Goal: Task Accomplishment & Management: Use online tool/utility

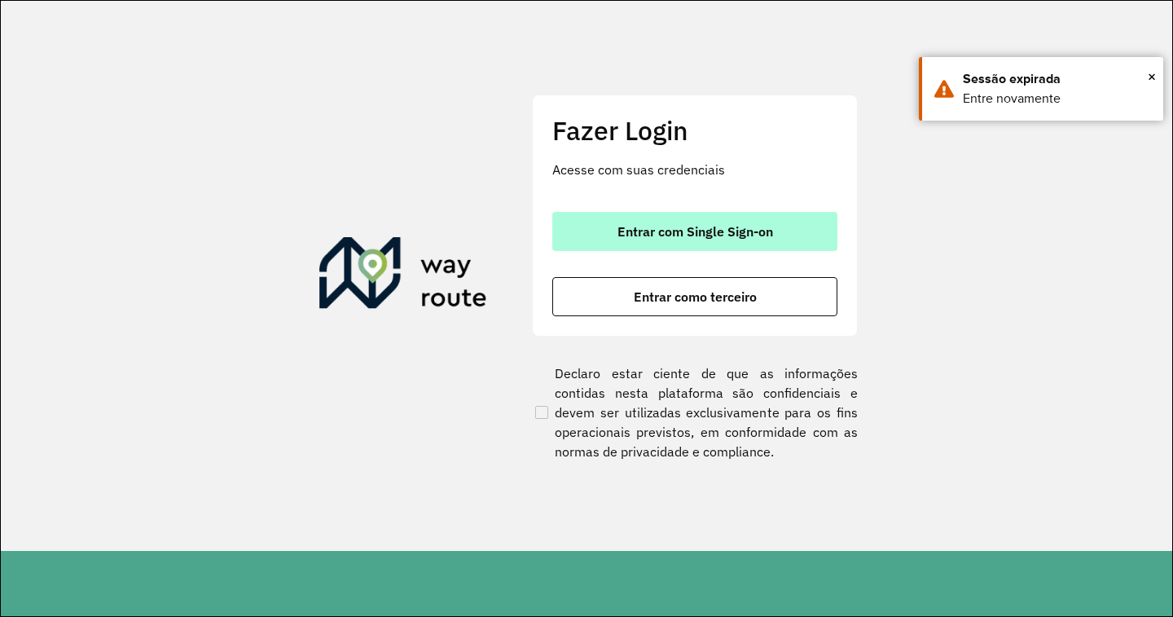
click at [672, 225] on span "Entrar com Single Sign-on" at bounding box center [695, 231] width 156 height 13
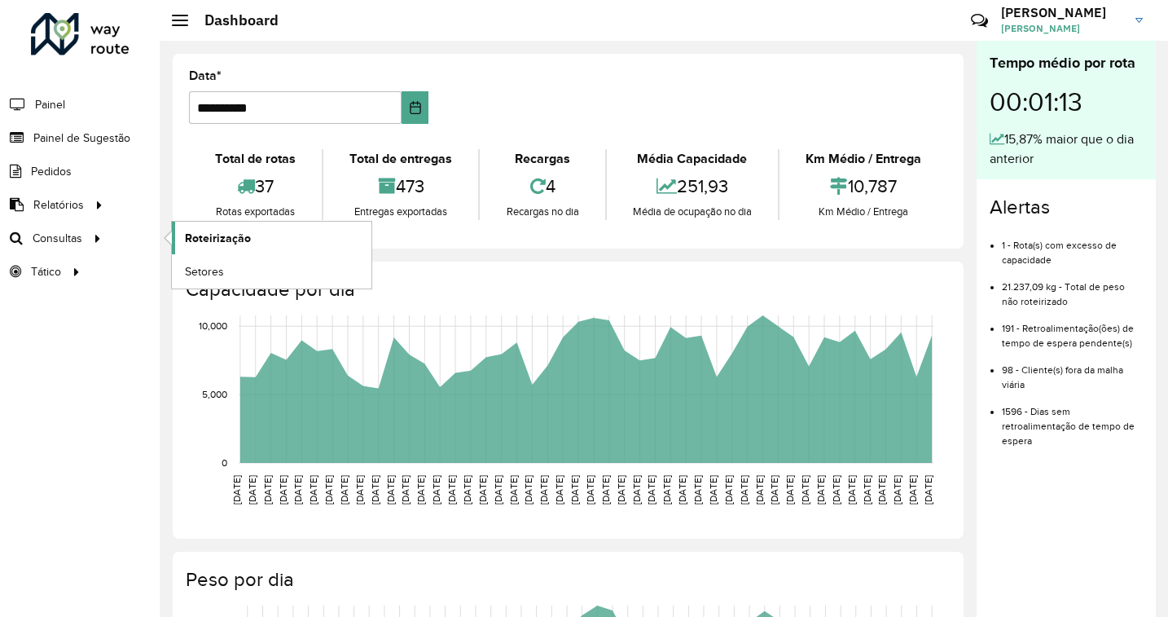
click at [187, 233] on span "Roteirização" at bounding box center [218, 238] width 66 height 17
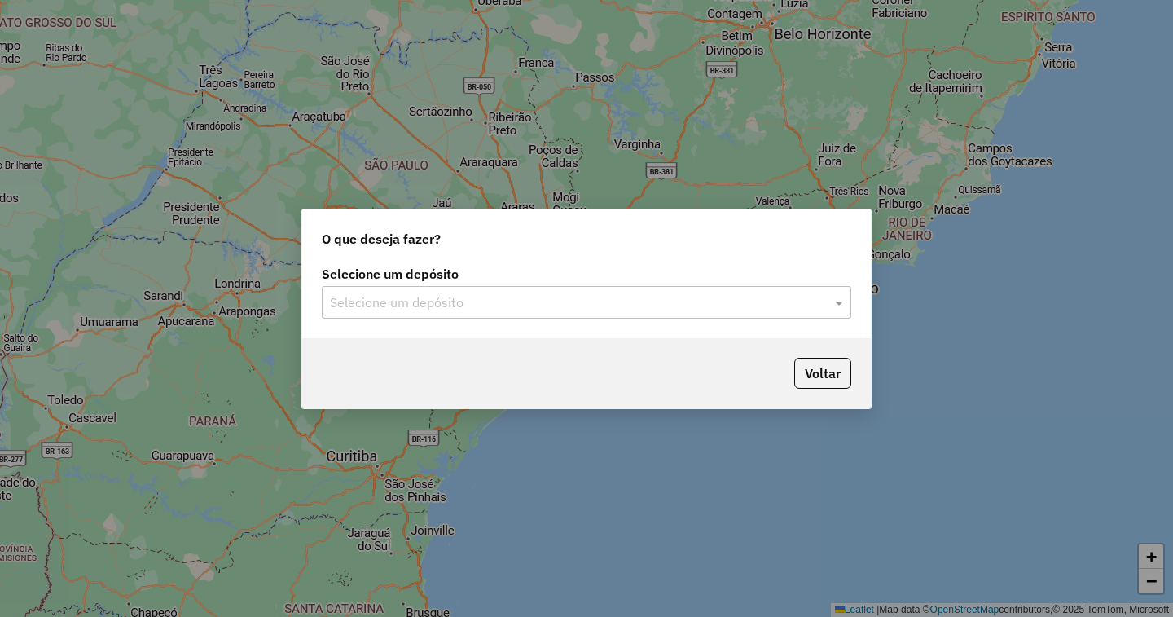
click at [520, 302] on input "text" at bounding box center [570, 303] width 481 height 20
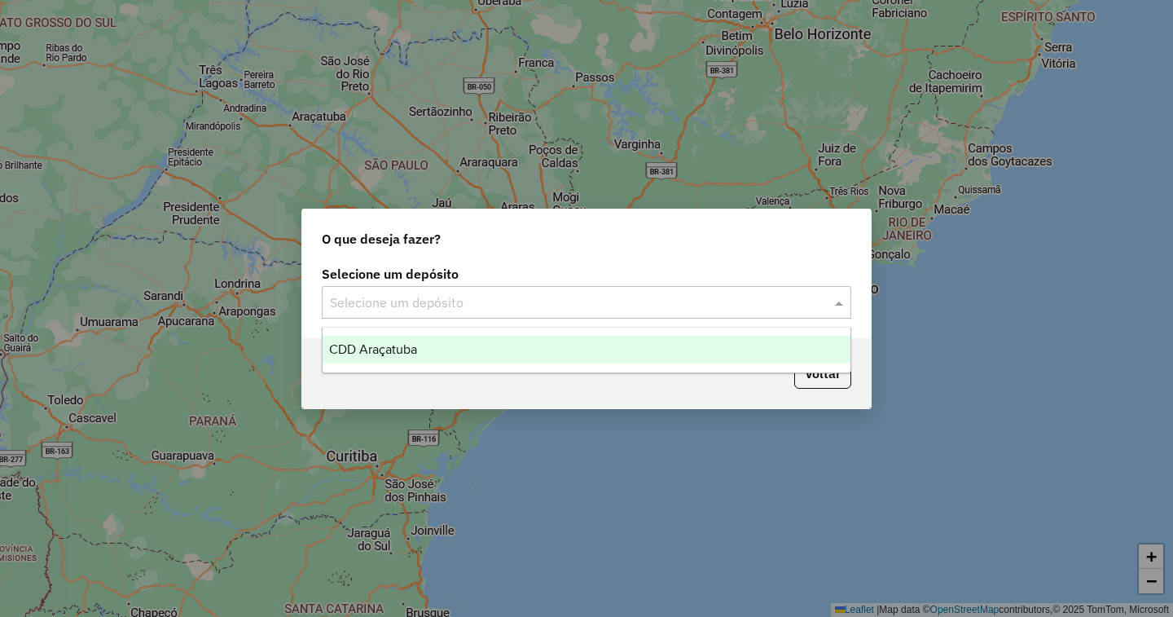
click at [472, 352] on div "CDD Araçatuba" at bounding box center [587, 350] width 528 height 28
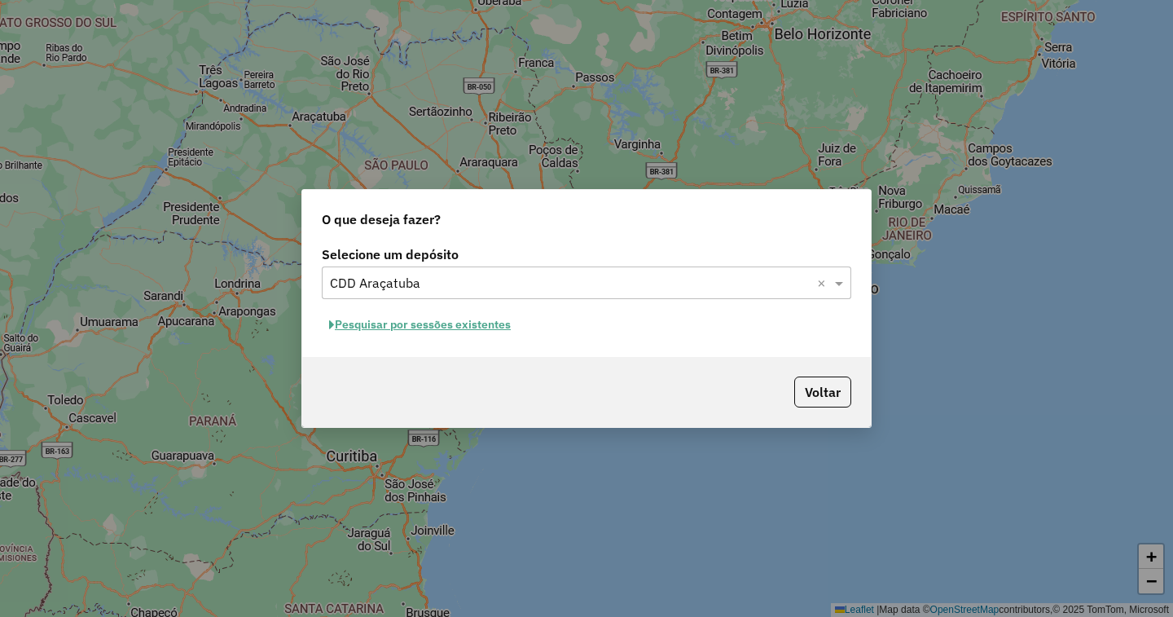
click at [448, 327] on button "Pesquisar por sessões existentes" at bounding box center [420, 324] width 196 height 25
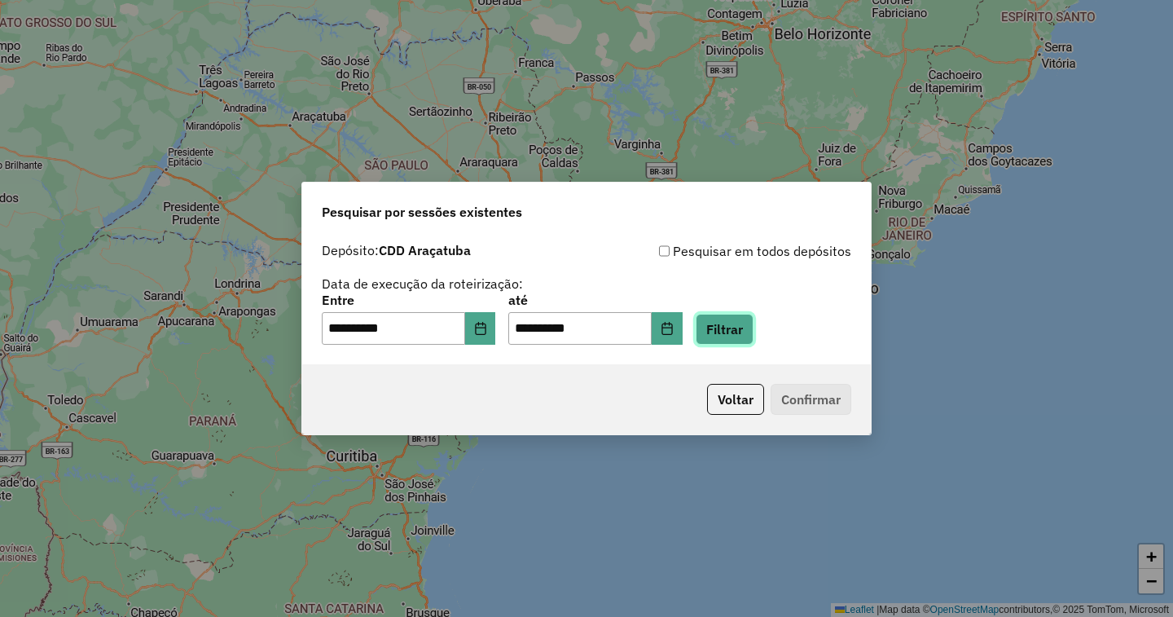
click at [753, 327] on button "Filtrar" at bounding box center [725, 329] width 58 height 31
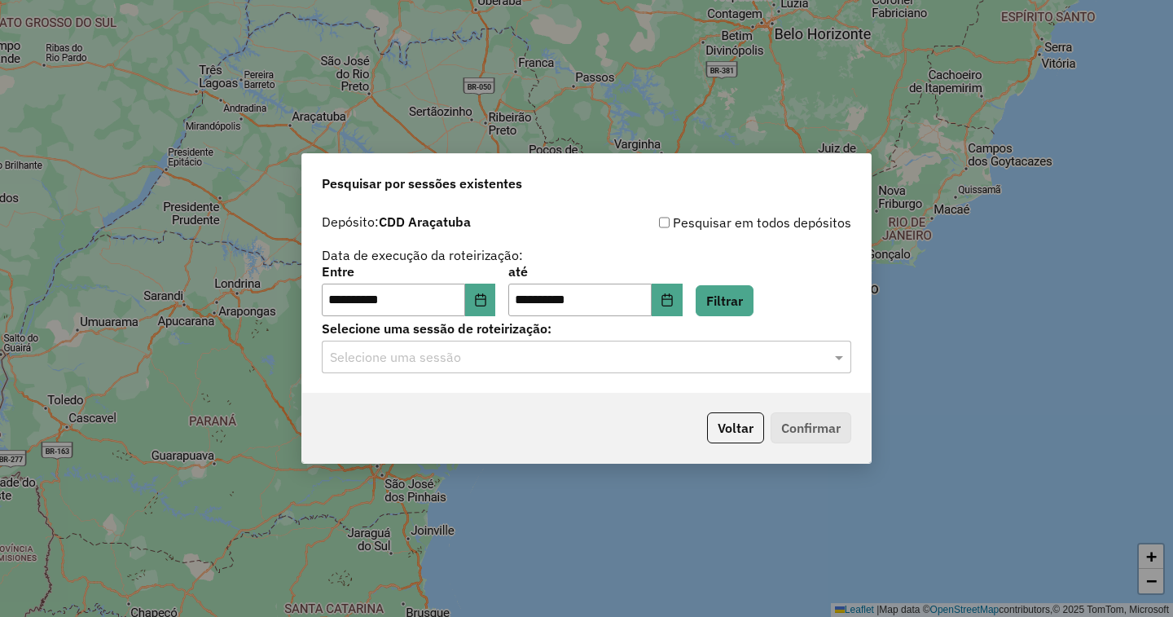
click at [433, 360] on input "text" at bounding box center [570, 358] width 481 height 20
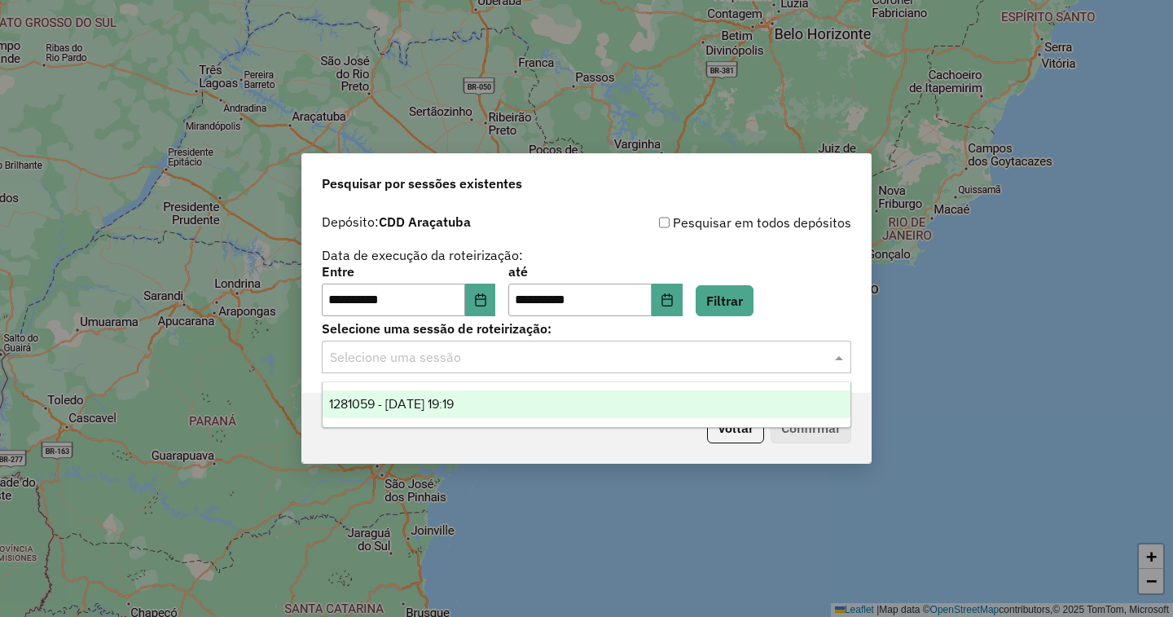
click at [435, 402] on span "1281059 - 23/09/2025 19:19" at bounding box center [391, 404] width 125 height 14
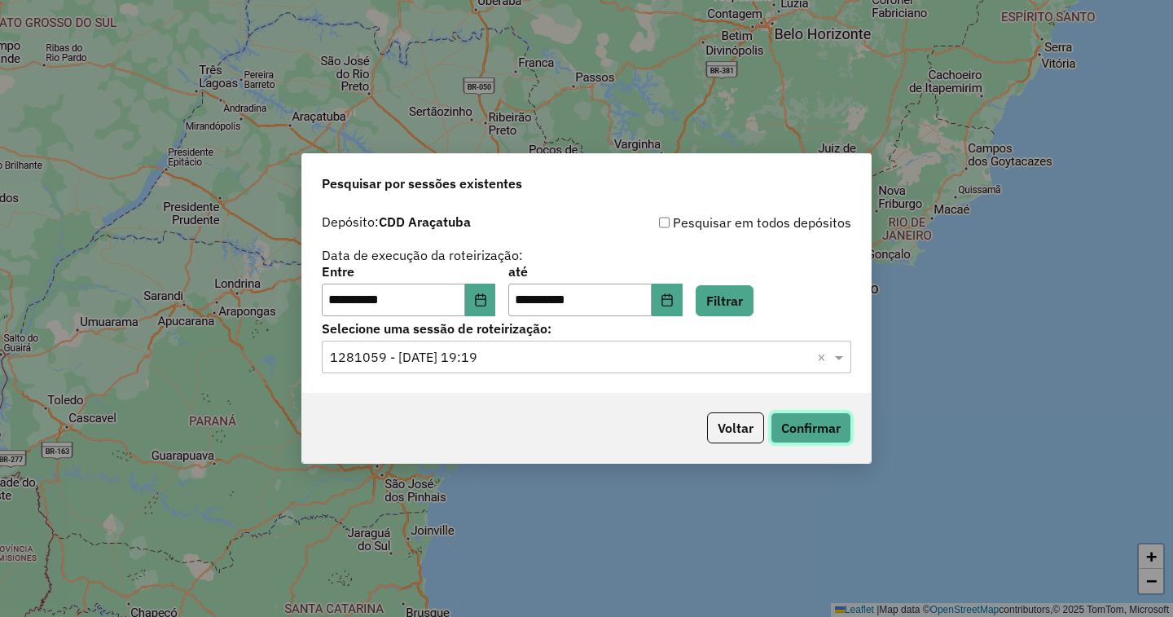
click at [801, 432] on button "Confirmar" at bounding box center [810, 427] width 81 height 31
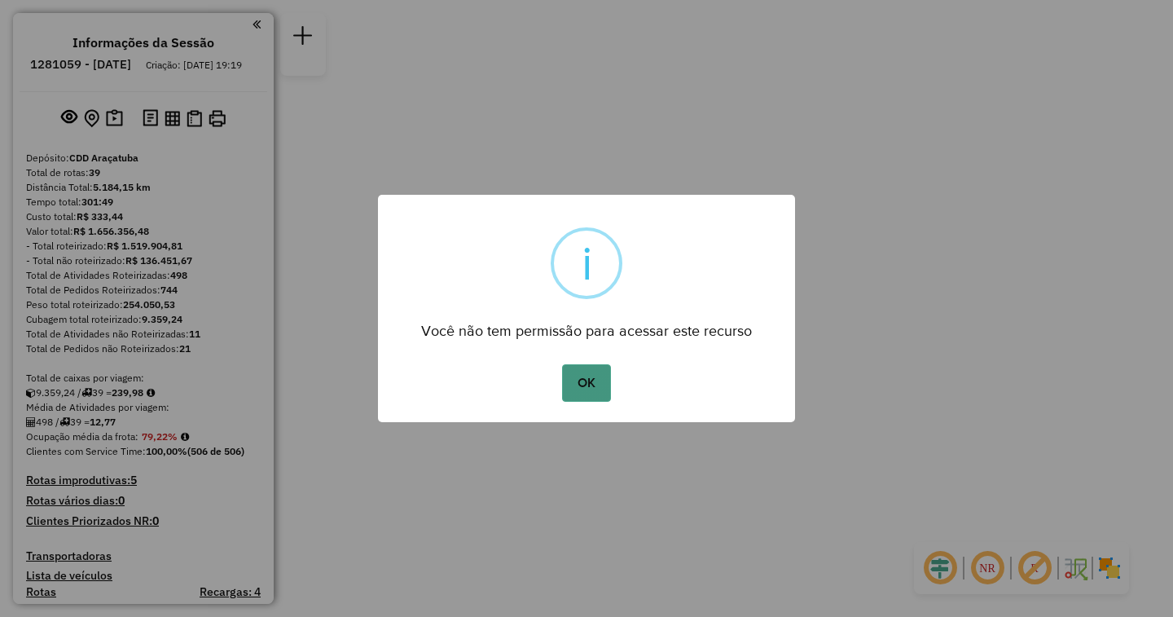
click at [590, 380] on button "OK" at bounding box center [586, 382] width 48 height 37
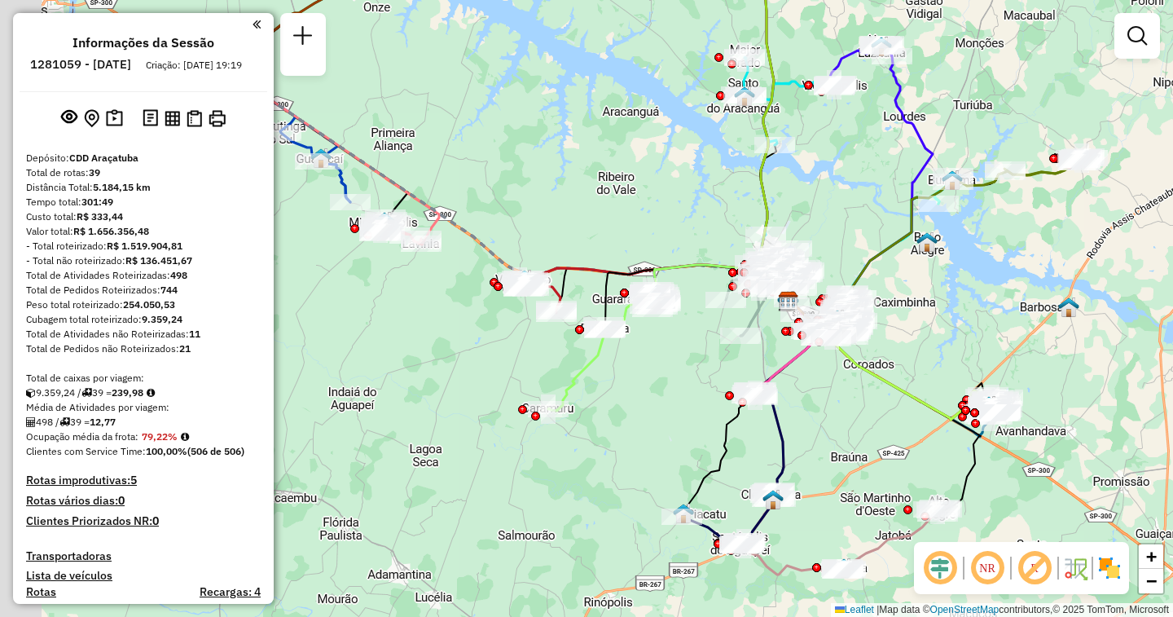
drag, startPoint x: 412, startPoint y: 195, endPoint x: 614, endPoint y: 188, distance: 202.1
click at [614, 188] on div "Janela de atendimento Grade de atendimento Capacidade Transportadoras Veículos …" at bounding box center [586, 308] width 1173 height 617
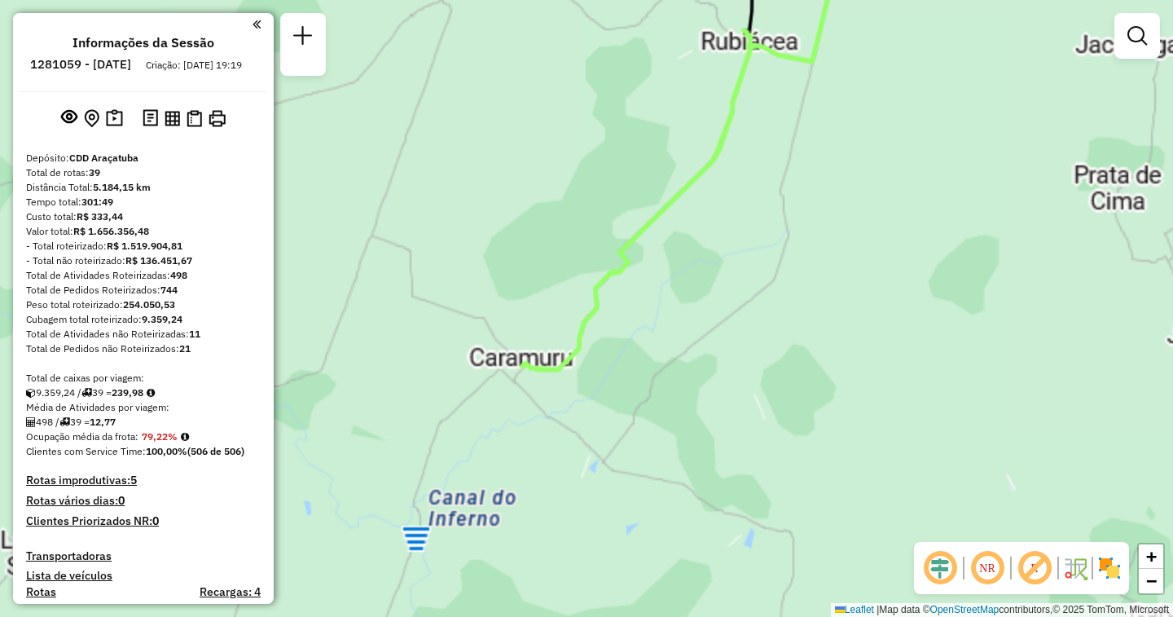
select select "**********"
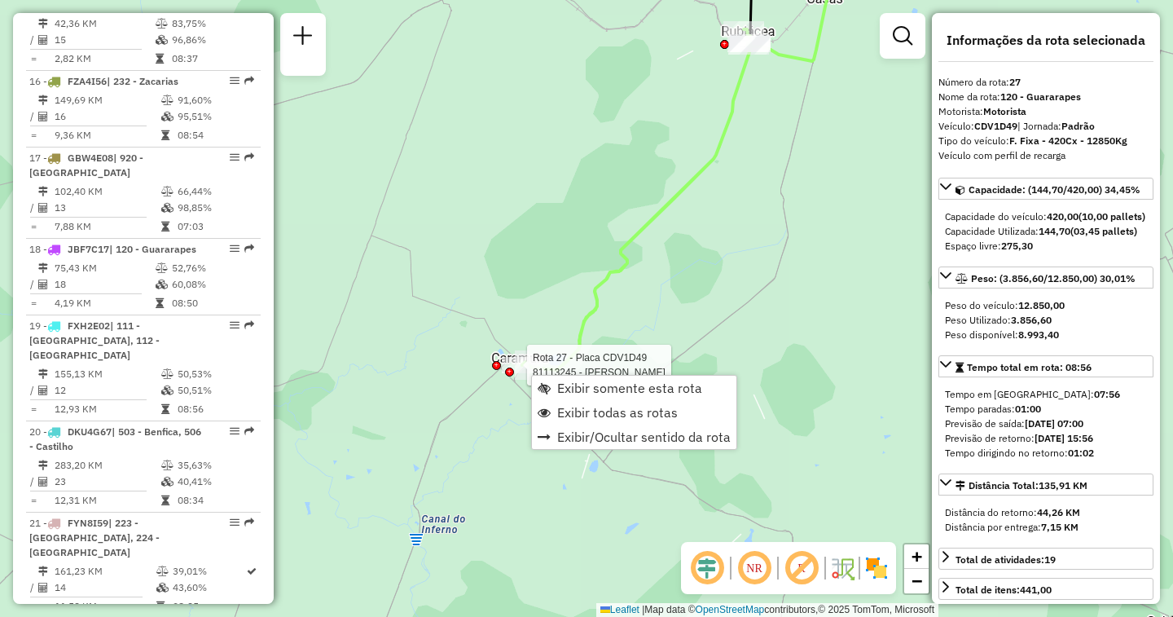
scroll to position [2820, 0]
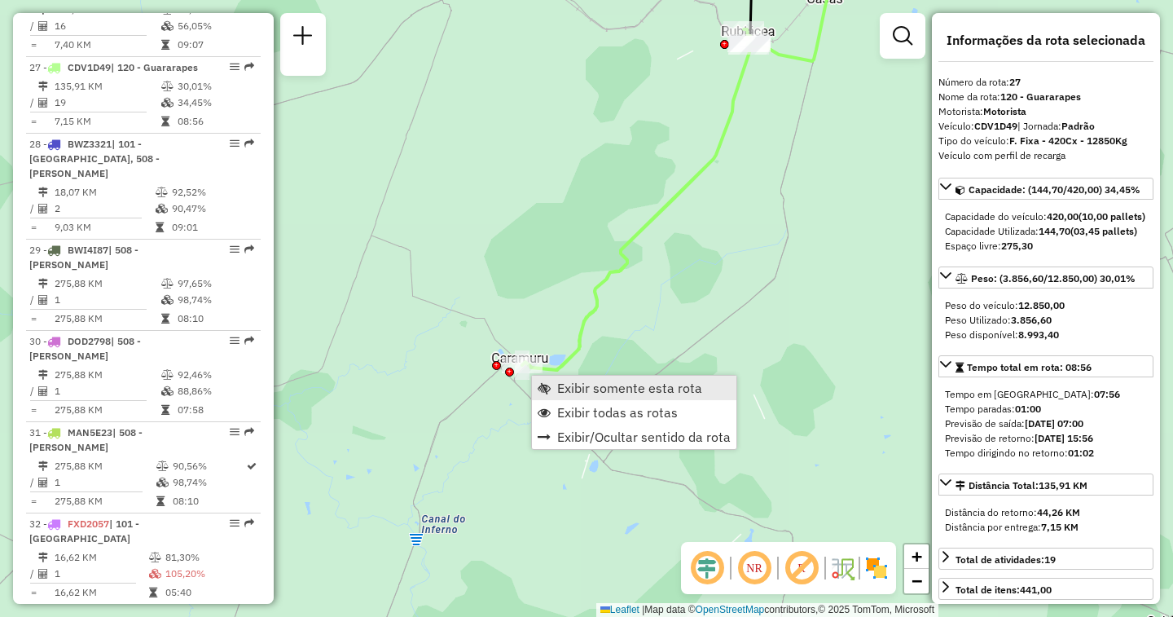
click at [586, 390] on span "Exibir somente esta rota" at bounding box center [629, 387] width 145 height 13
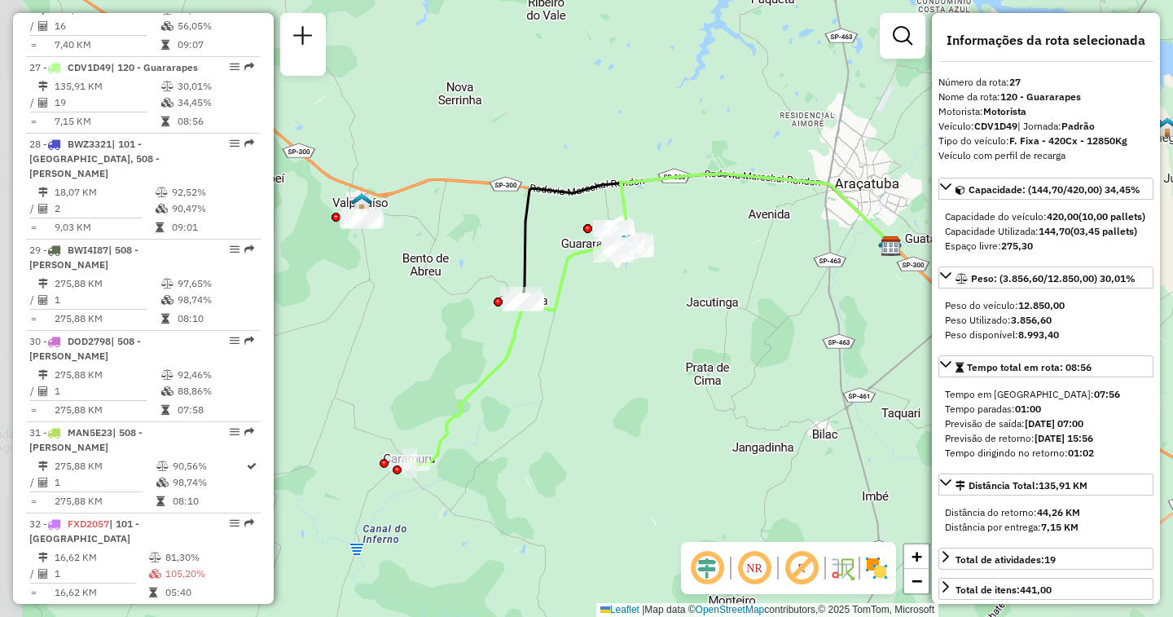
drag, startPoint x: 483, startPoint y: 439, endPoint x: 594, endPoint y: 393, distance: 120.1
click at [594, 393] on div "Janela de atendimento Grade de atendimento Capacidade Transportadoras Veículos …" at bounding box center [586, 308] width 1173 height 617
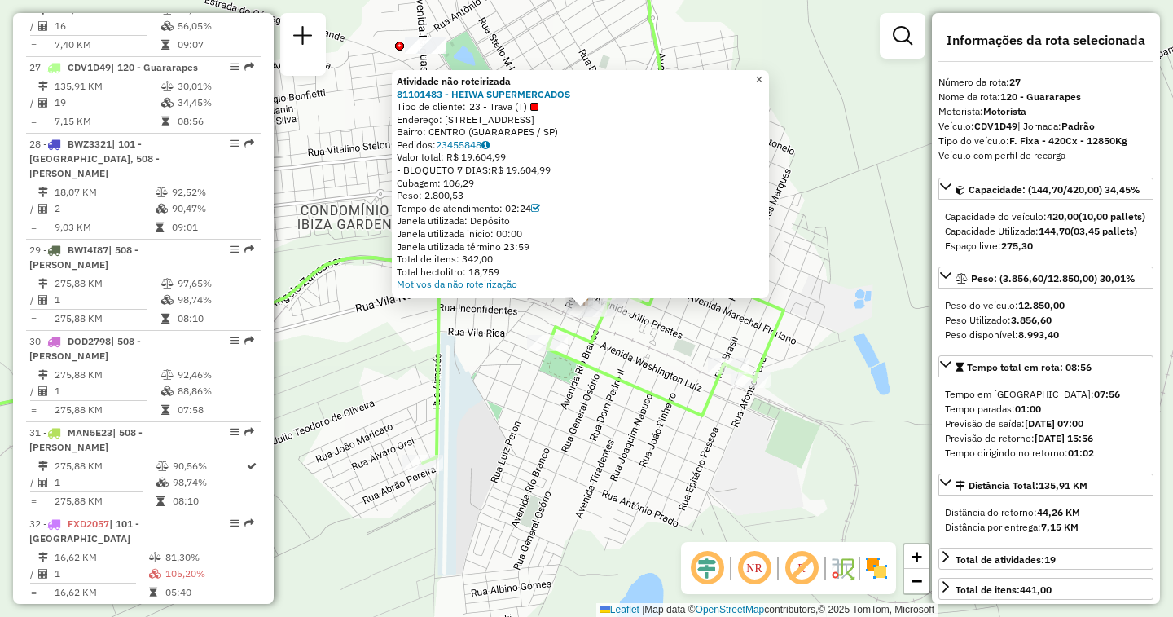
click at [762, 77] on span "×" at bounding box center [758, 79] width 7 height 14
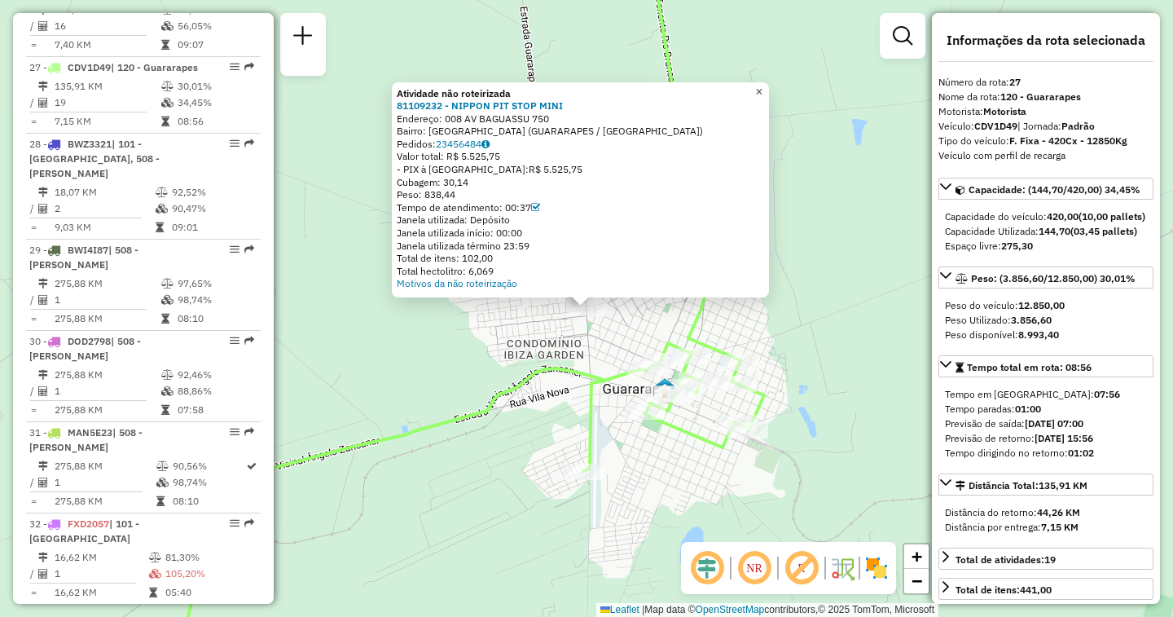
click at [762, 85] on span "×" at bounding box center [758, 92] width 7 height 14
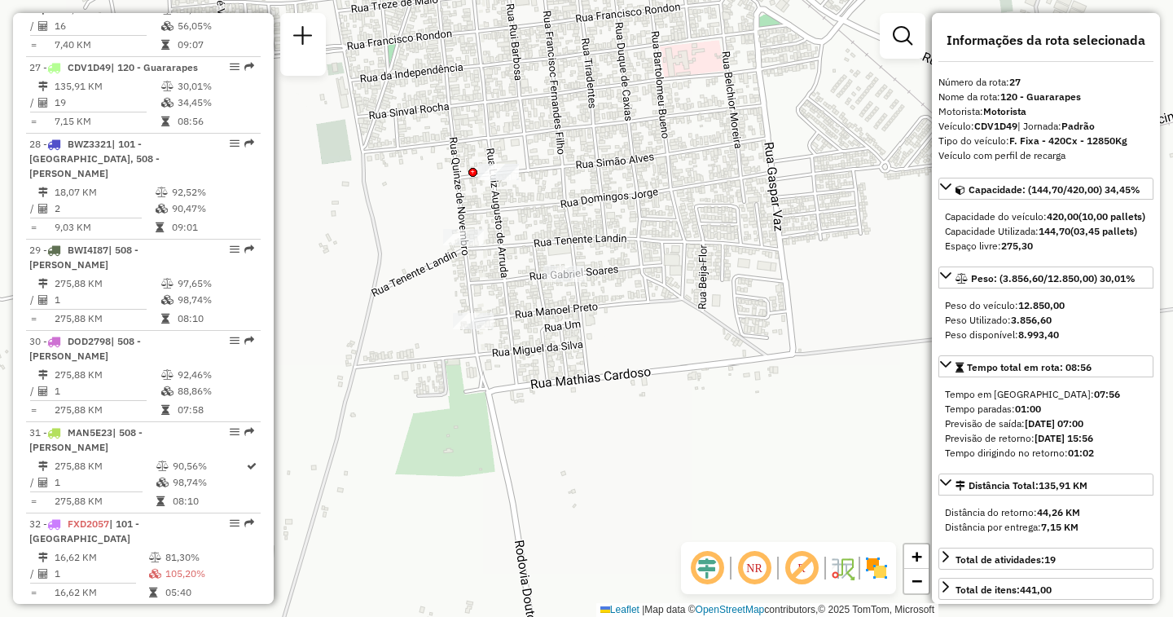
drag, startPoint x: 454, startPoint y: 268, endPoint x: 511, endPoint y: 347, distance: 97.0
click at [511, 347] on div "Janela de atendimento Grade de atendimento Capacidade Transportadoras Veículos …" at bounding box center [586, 308] width 1173 height 617
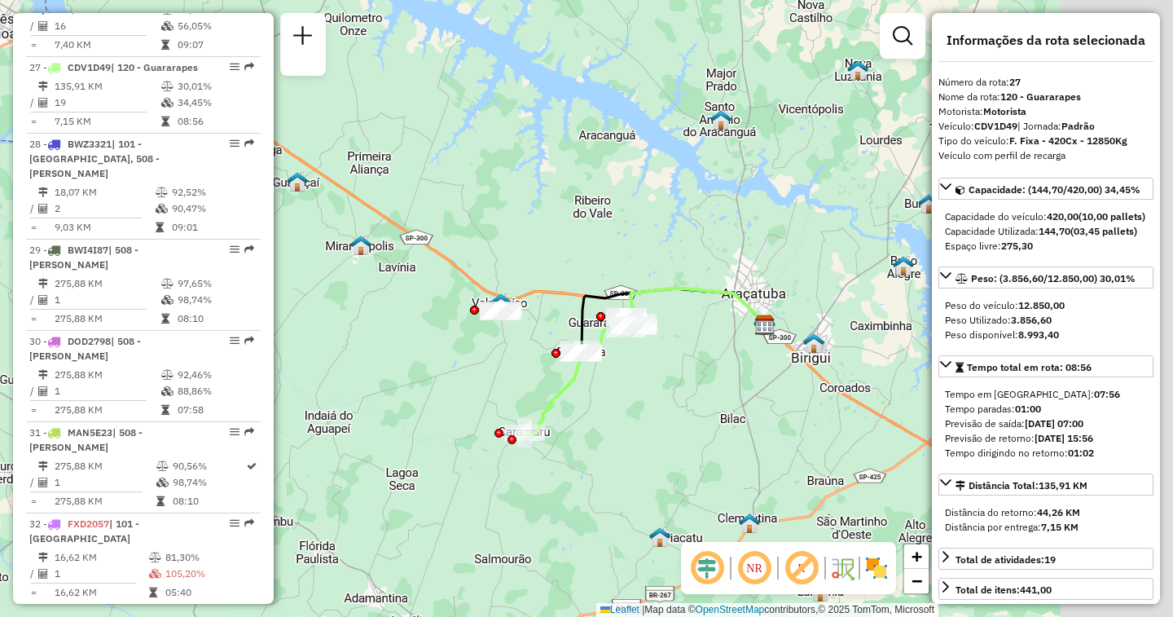
drag, startPoint x: 790, startPoint y: 444, endPoint x: 573, endPoint y: 362, distance: 231.4
click at [573, 362] on div "Janela de atendimento Grade de atendimento Capacidade Transportadoras Veículos …" at bounding box center [586, 308] width 1173 height 617
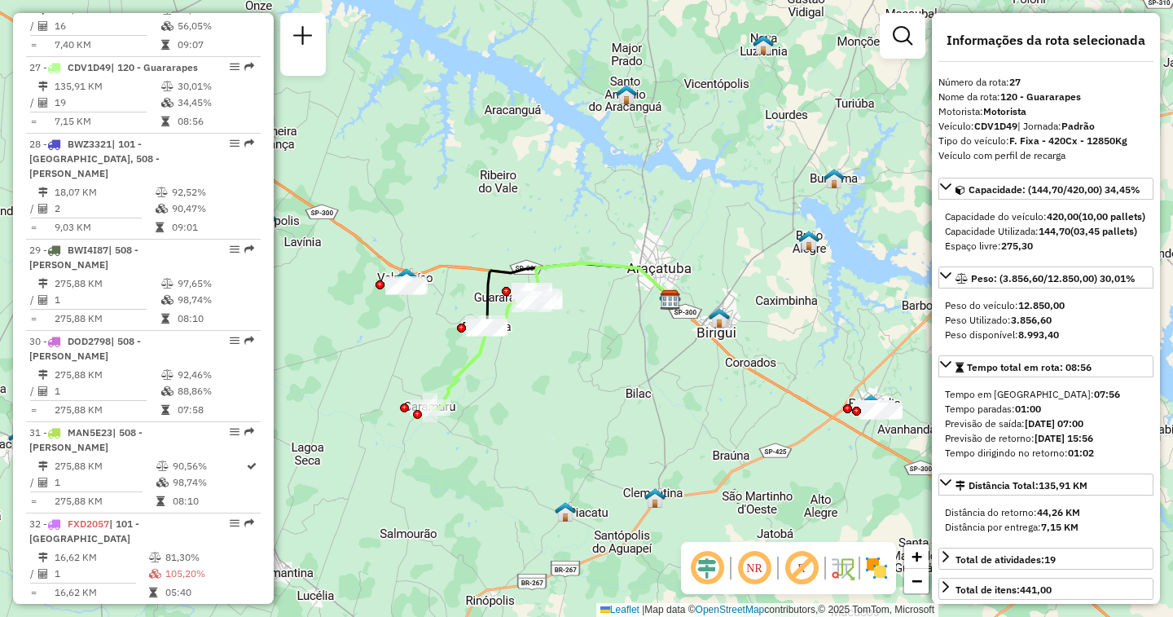
drag, startPoint x: 763, startPoint y: 402, endPoint x: 605, endPoint y: 367, distance: 161.8
click at [606, 367] on div "Janela de atendimento Grade de atendimento Capacidade Transportadoras Veículos …" at bounding box center [586, 308] width 1173 height 617
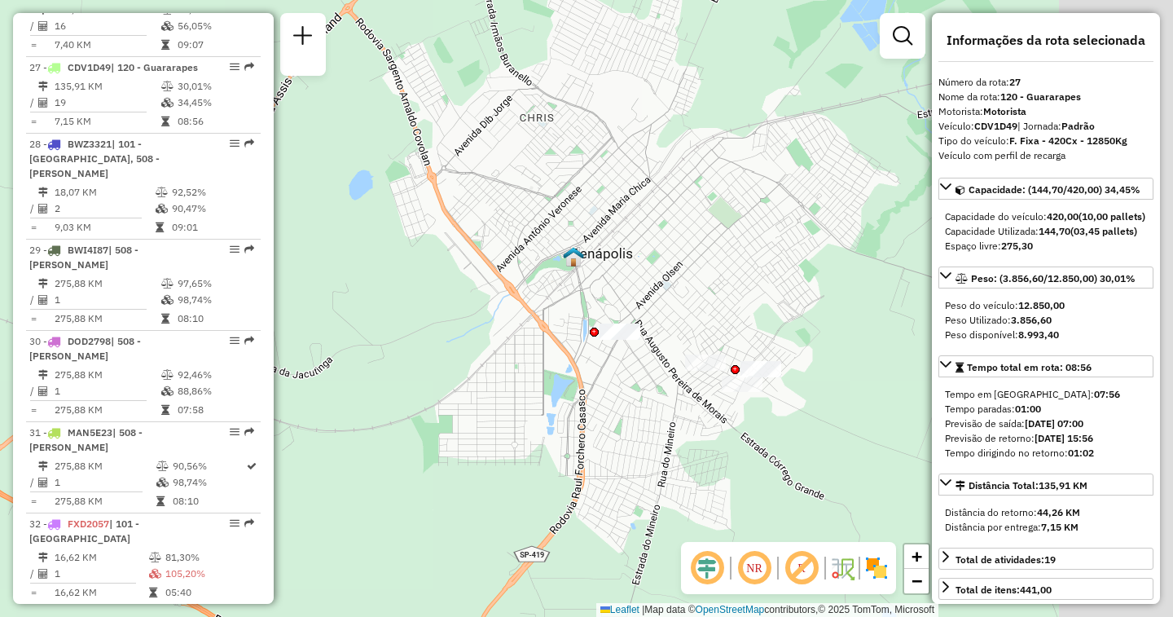
drag, startPoint x: 668, startPoint y: 409, endPoint x: 639, endPoint y: 404, distance: 29.7
click at [639, 404] on div "Janela de atendimento Grade de atendimento Capacidade Transportadoras Veículos …" at bounding box center [586, 308] width 1173 height 617
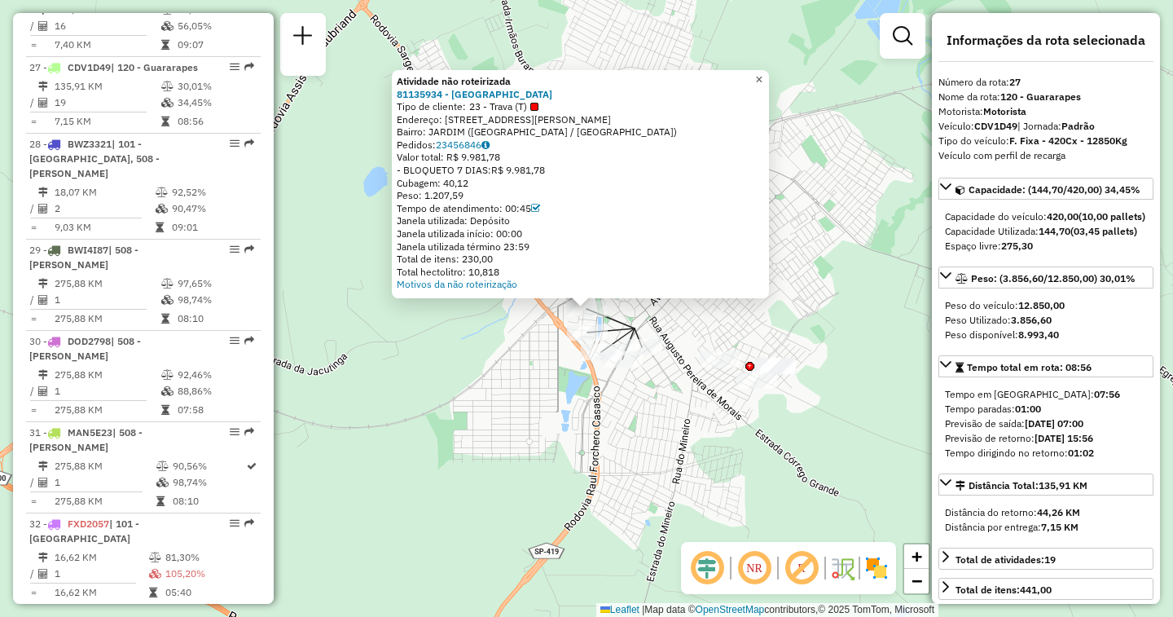
click at [762, 72] on span "×" at bounding box center [758, 79] width 7 height 14
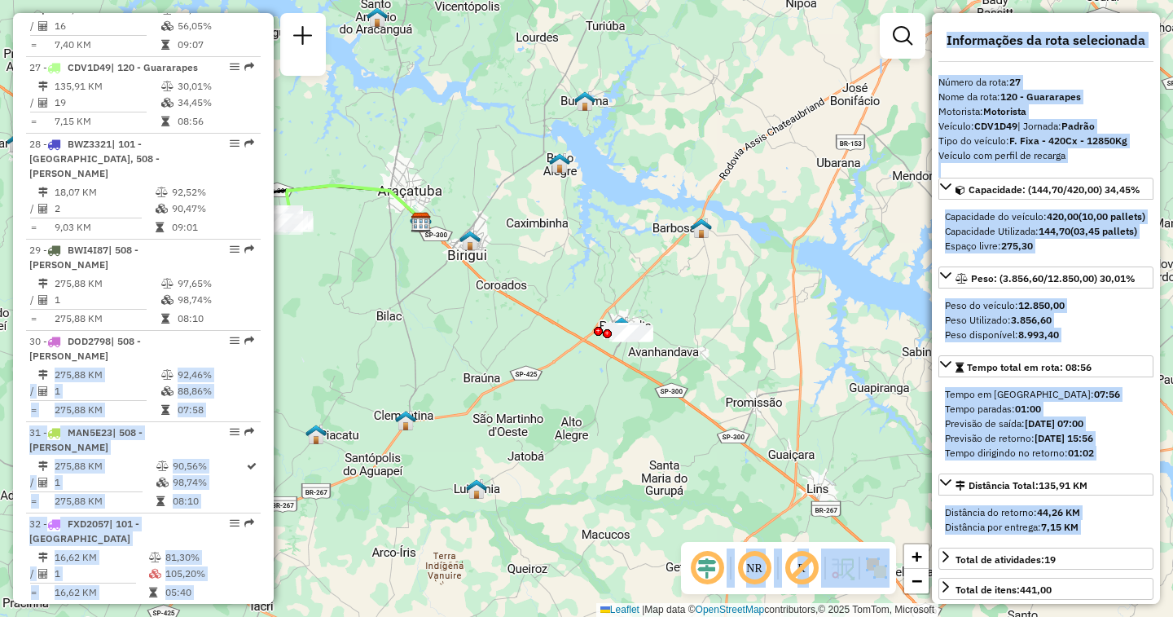
drag, startPoint x: 259, startPoint y: 328, endPoint x: 409, endPoint y: 328, distance: 149.9
click at [409, 328] on hb-router-mapa "Informações da Sessão 1281059 - [DATE] Criação: [DATE] 19:19 Depósito: CDD Araç…" at bounding box center [586, 308] width 1173 height 617
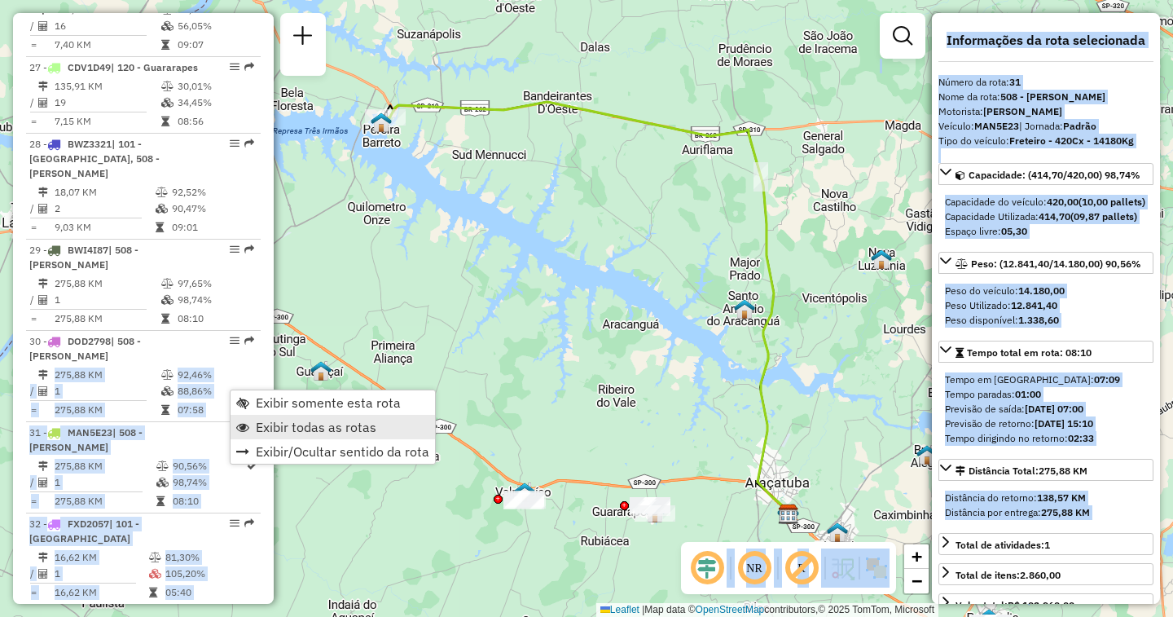
drag, startPoint x: 277, startPoint y: 428, endPoint x: 286, endPoint y: 427, distance: 9.0
click at [277, 428] on span "Exibir todas as rotas" at bounding box center [316, 426] width 121 height 13
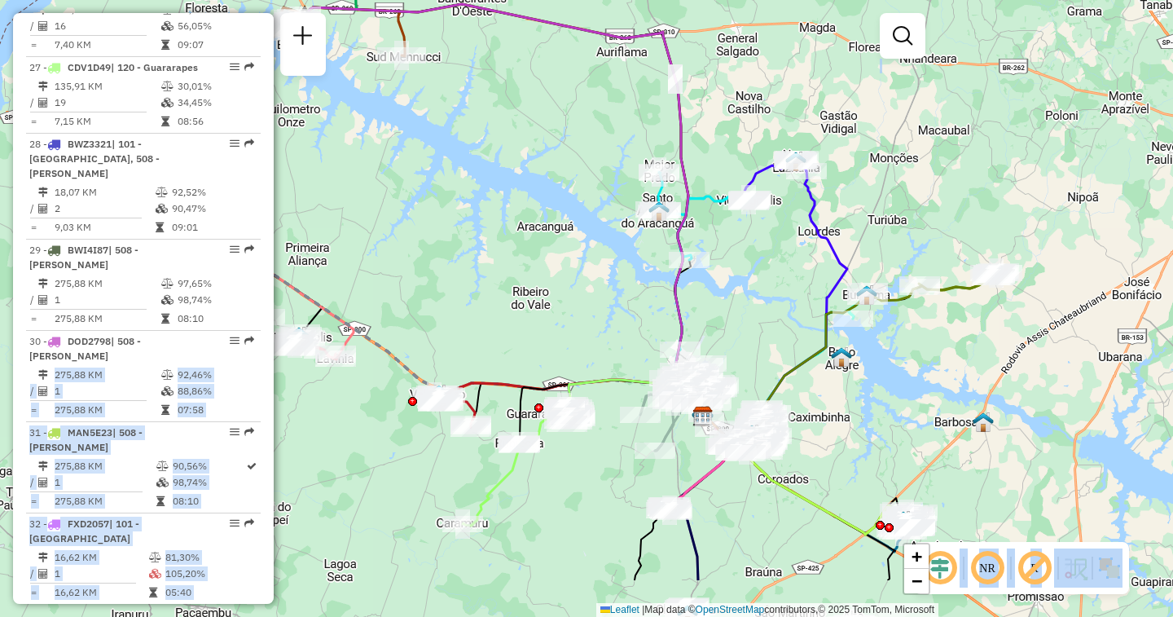
drag, startPoint x: 629, startPoint y: 393, endPoint x: 543, endPoint y: 296, distance: 129.9
click at [543, 296] on div "Janela de atendimento Grade de atendimento Capacidade Transportadoras Veículos …" at bounding box center [586, 308] width 1173 height 617
select select "**********"
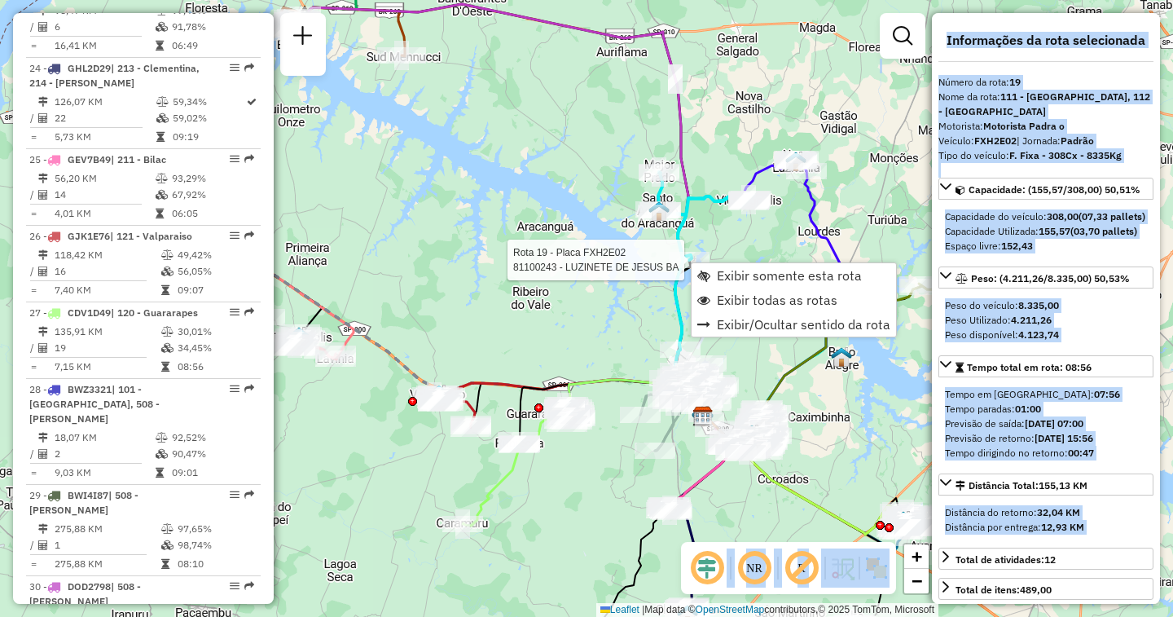
scroll to position [2119, 0]
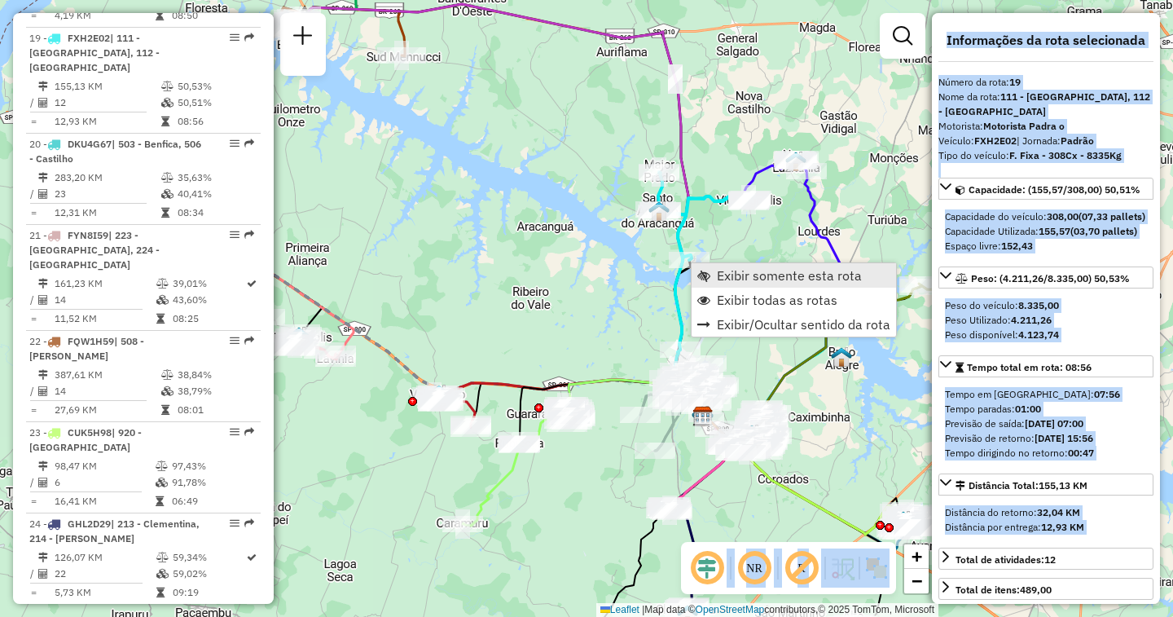
click at [724, 277] on span "Exibir somente esta rota" at bounding box center [789, 275] width 145 height 13
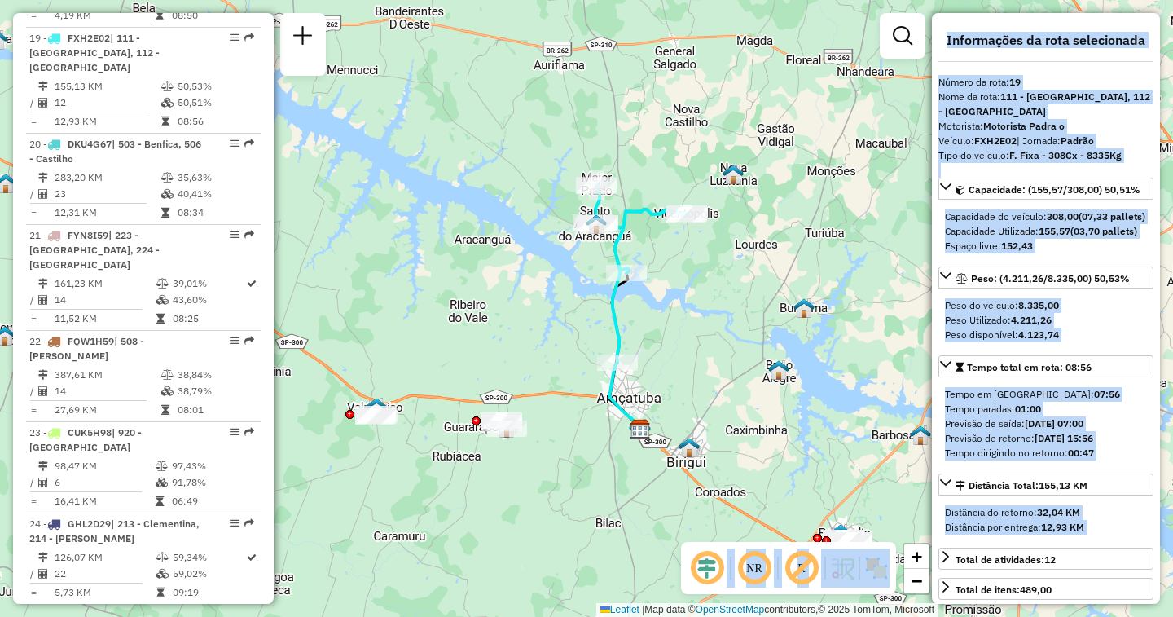
click at [876, 561] on img at bounding box center [876, 568] width 26 height 26
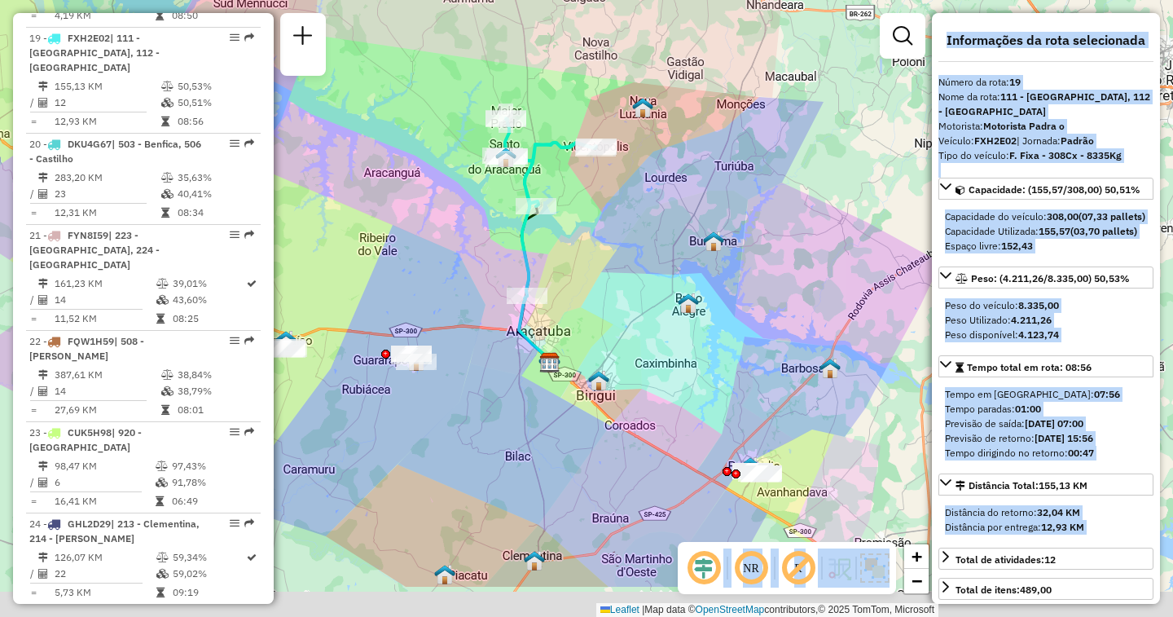
drag, startPoint x: 761, startPoint y: 433, endPoint x: 633, endPoint y: 315, distance: 174.1
click at [633, 315] on div "Janela de atendimento Grade de atendimento Capacidade Transportadoras Veículos …" at bounding box center [586, 308] width 1173 height 617
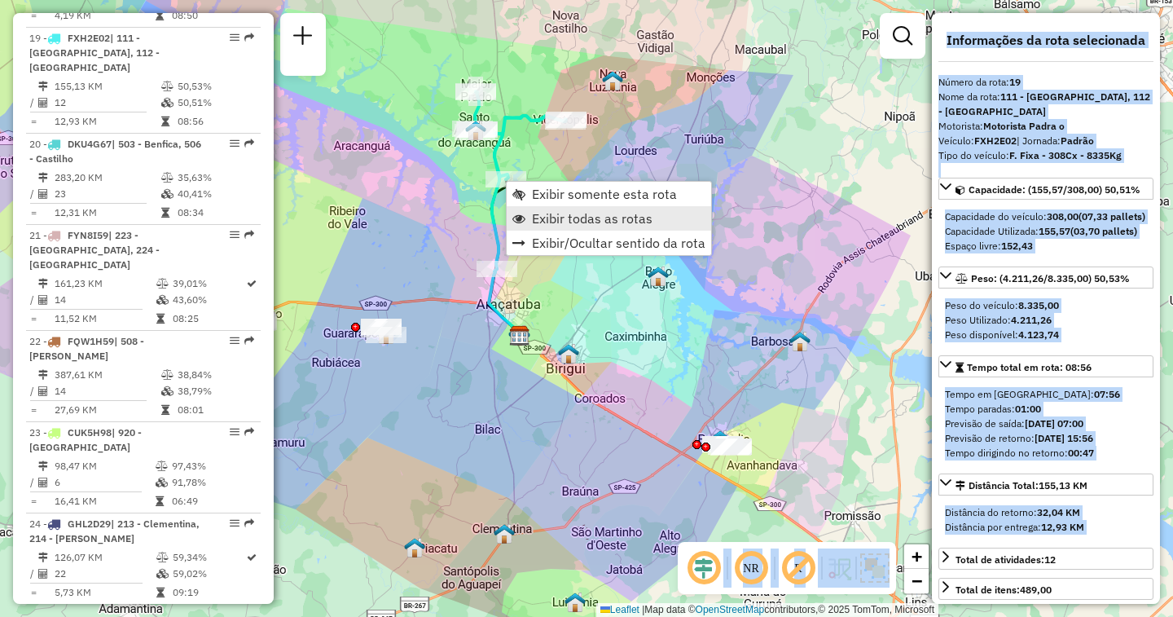
click at [546, 215] on span "Exibir todas as rotas" at bounding box center [592, 218] width 121 height 13
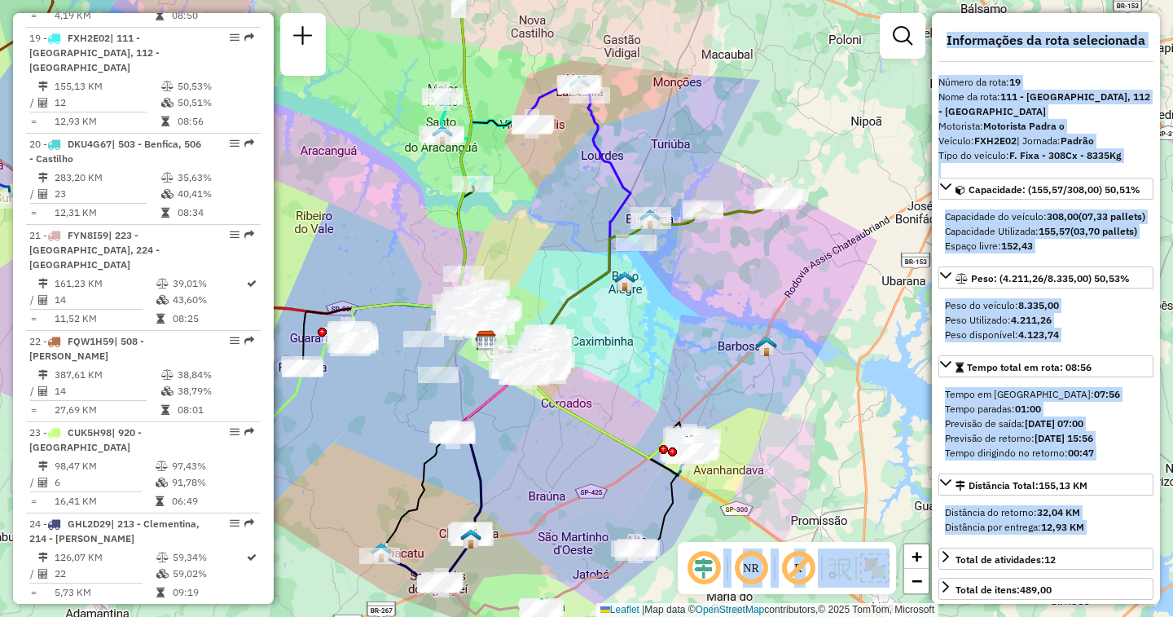
drag, startPoint x: 575, startPoint y: 211, endPoint x: 523, endPoint y: 220, distance: 52.9
click at [523, 220] on div "Janela de atendimento Grade de atendimento Capacidade Transportadoras Veículos …" at bounding box center [586, 308] width 1173 height 617
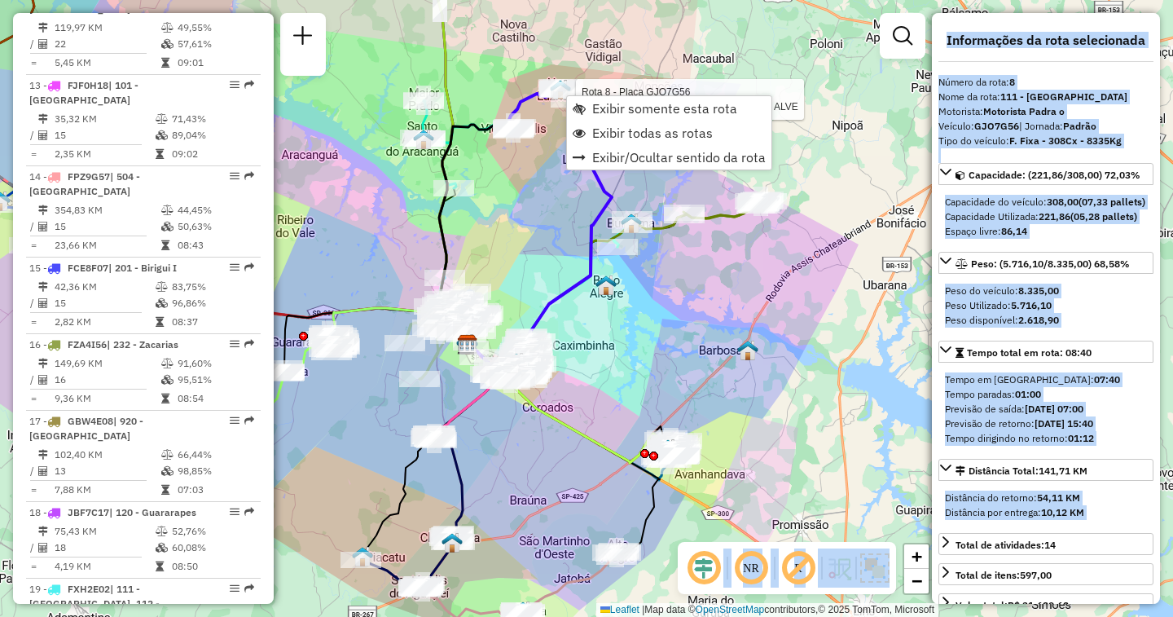
scroll to position [1204, 0]
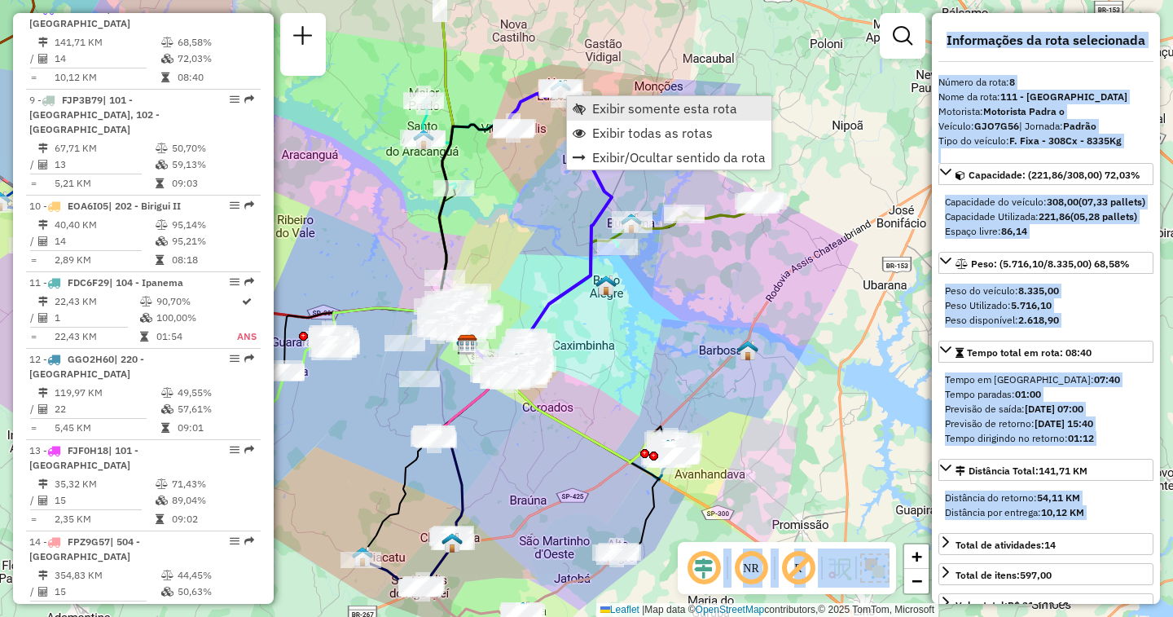
click at [597, 108] on span "Exibir somente esta rota" at bounding box center [664, 108] width 145 height 13
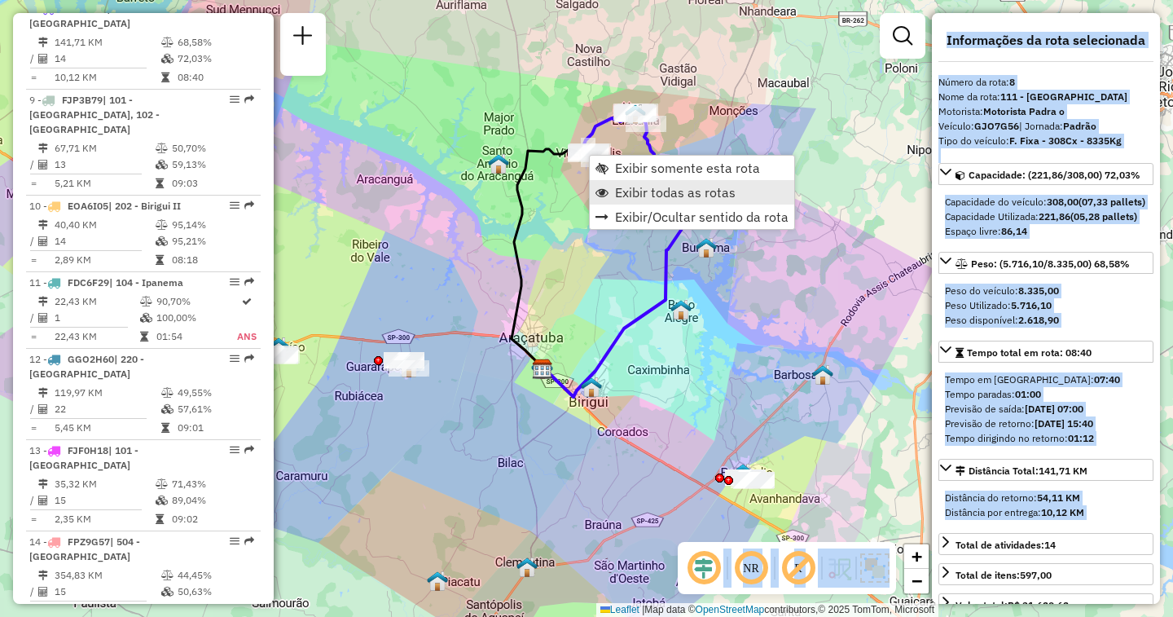
click at [639, 189] on span "Exibir todas as rotas" at bounding box center [675, 192] width 121 height 13
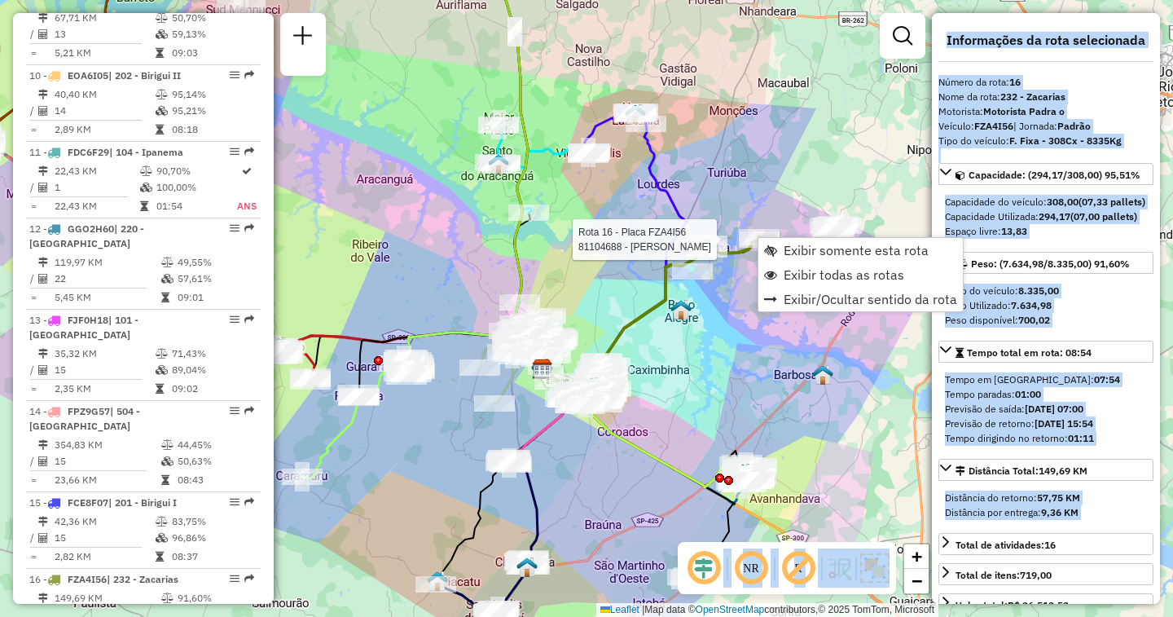
scroll to position [1860, 0]
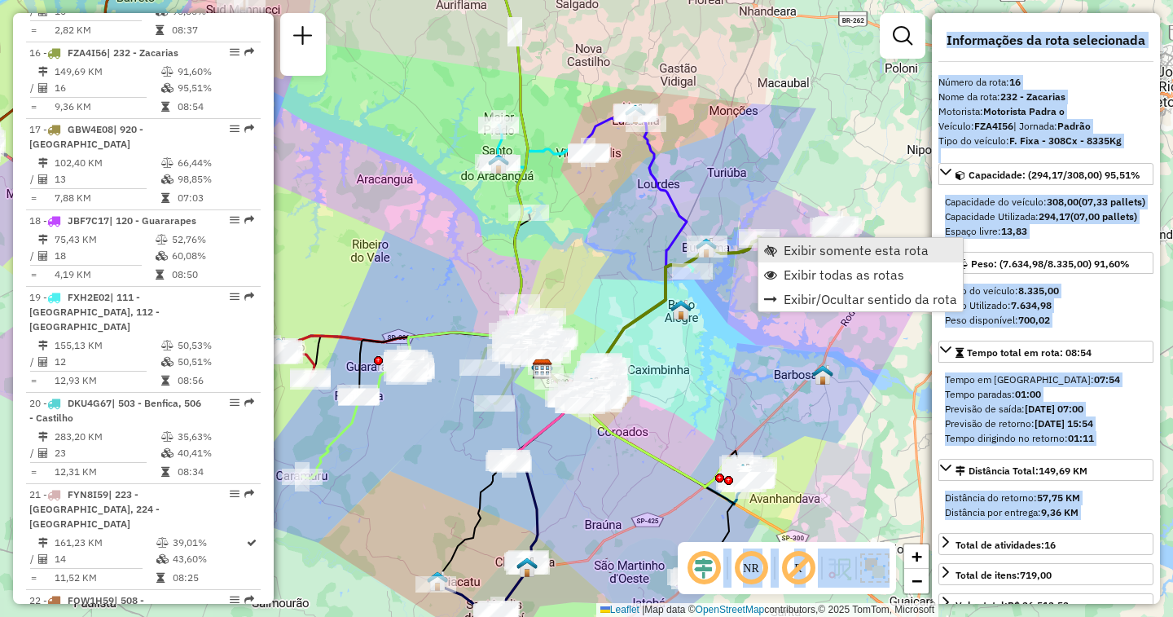
click at [779, 249] on link "Exibir somente esta rota" at bounding box center [860, 250] width 204 height 24
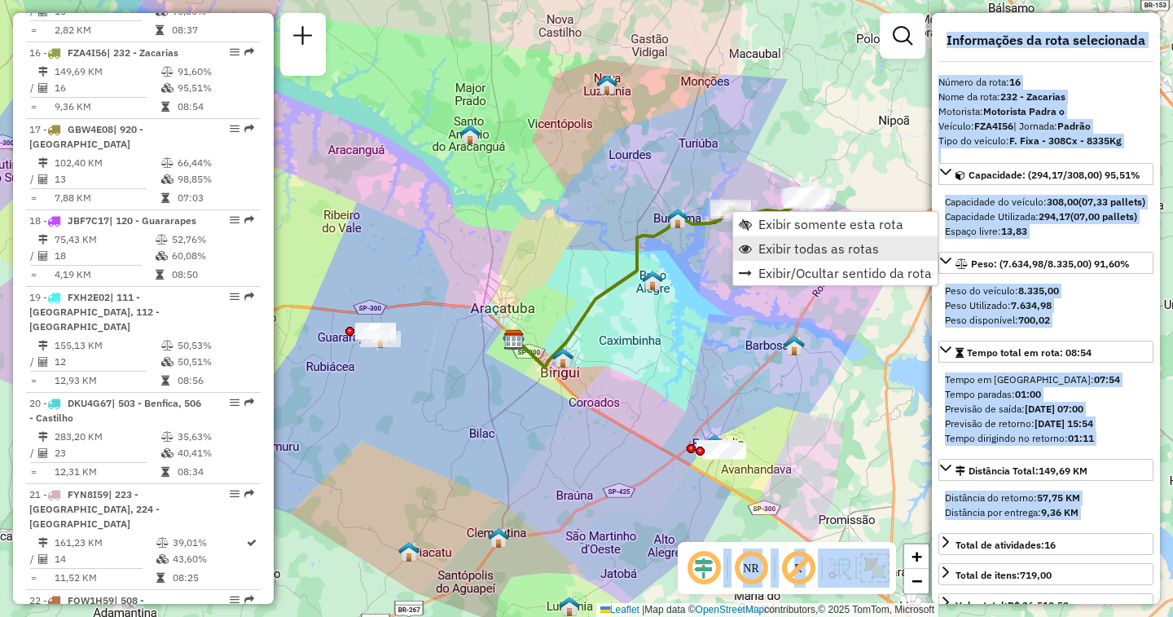
click at [770, 243] on span "Exibir todas as rotas" at bounding box center [818, 248] width 121 height 13
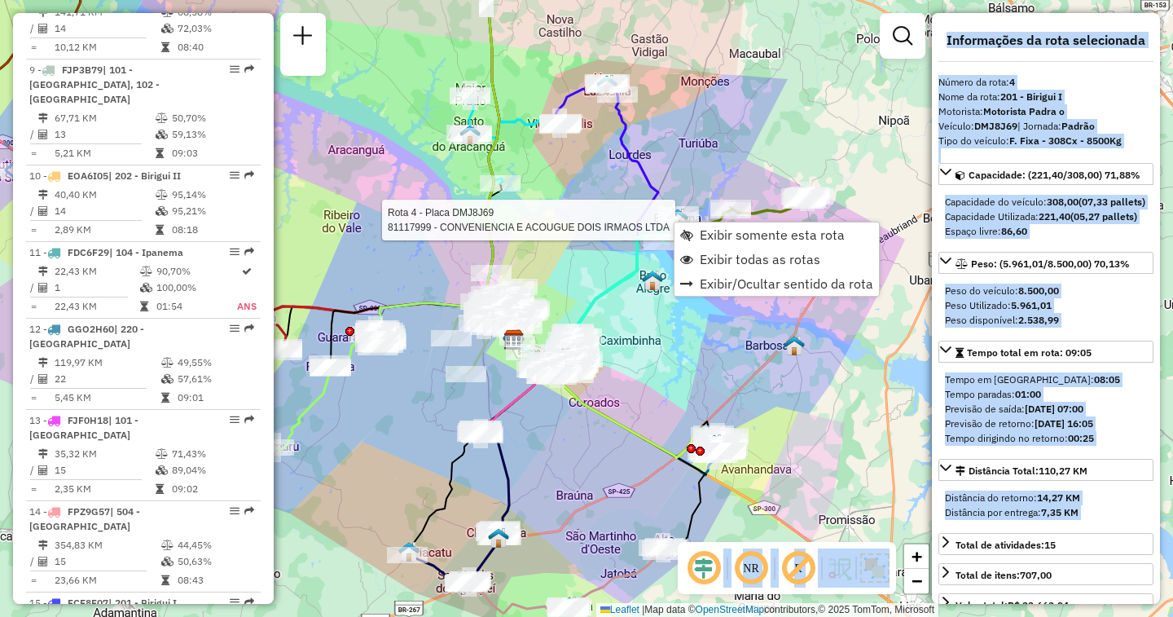
scroll to position [898, 0]
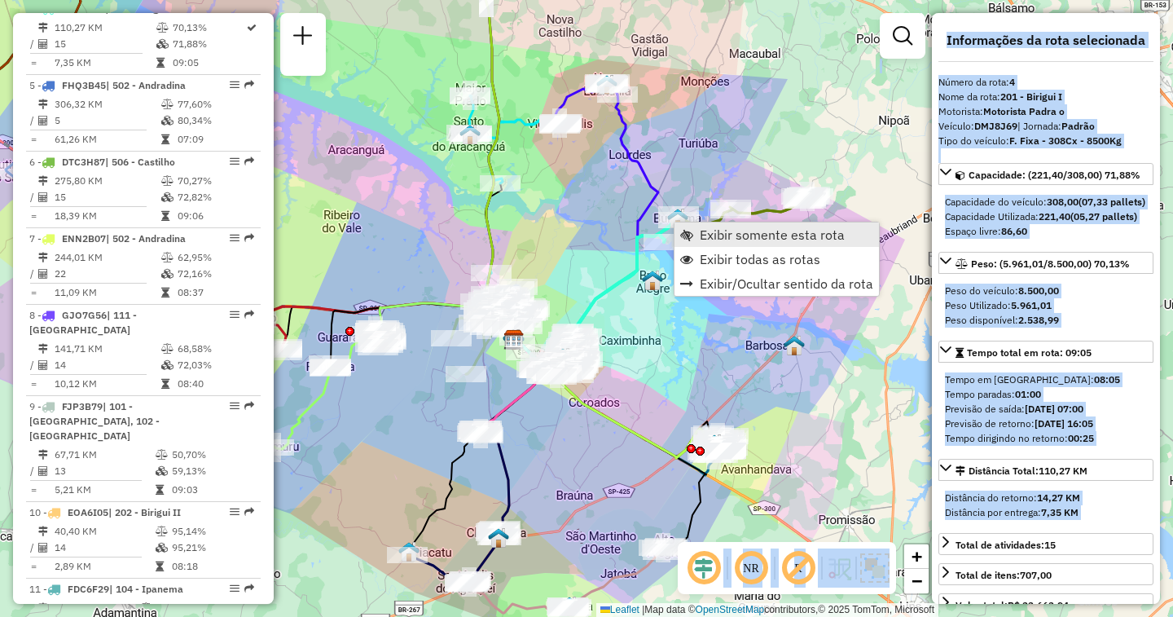
click at [713, 233] on span "Exibir somente esta rota" at bounding box center [772, 234] width 145 height 13
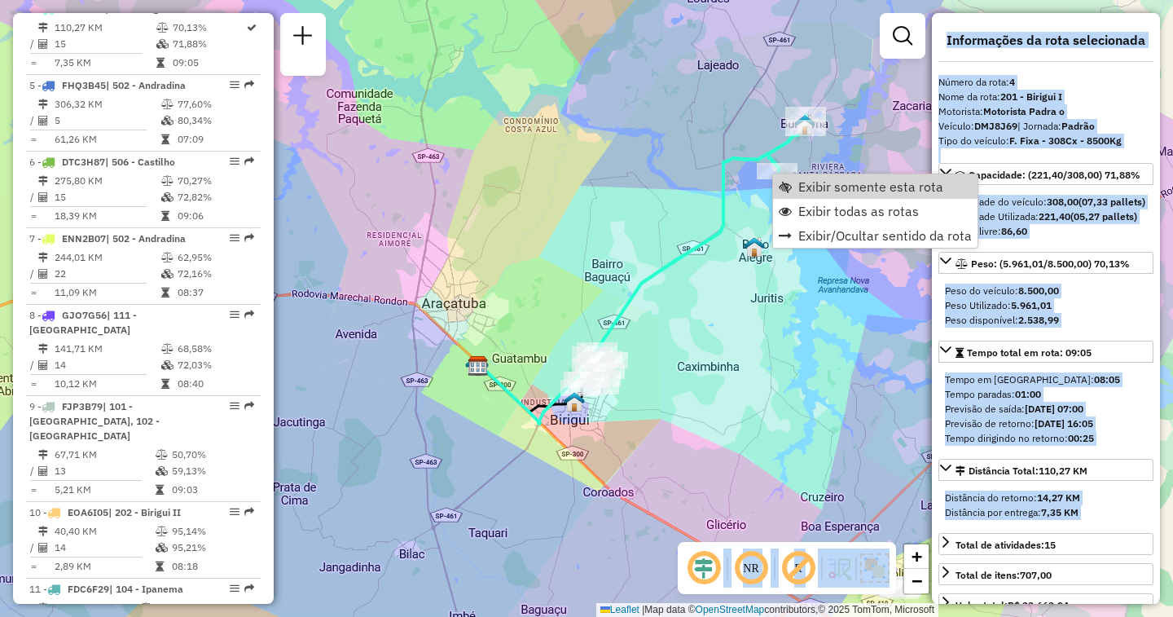
click at [693, 164] on div "Janela de atendimento Grade de atendimento Capacidade Transportadoras Veículos …" at bounding box center [586, 308] width 1173 height 617
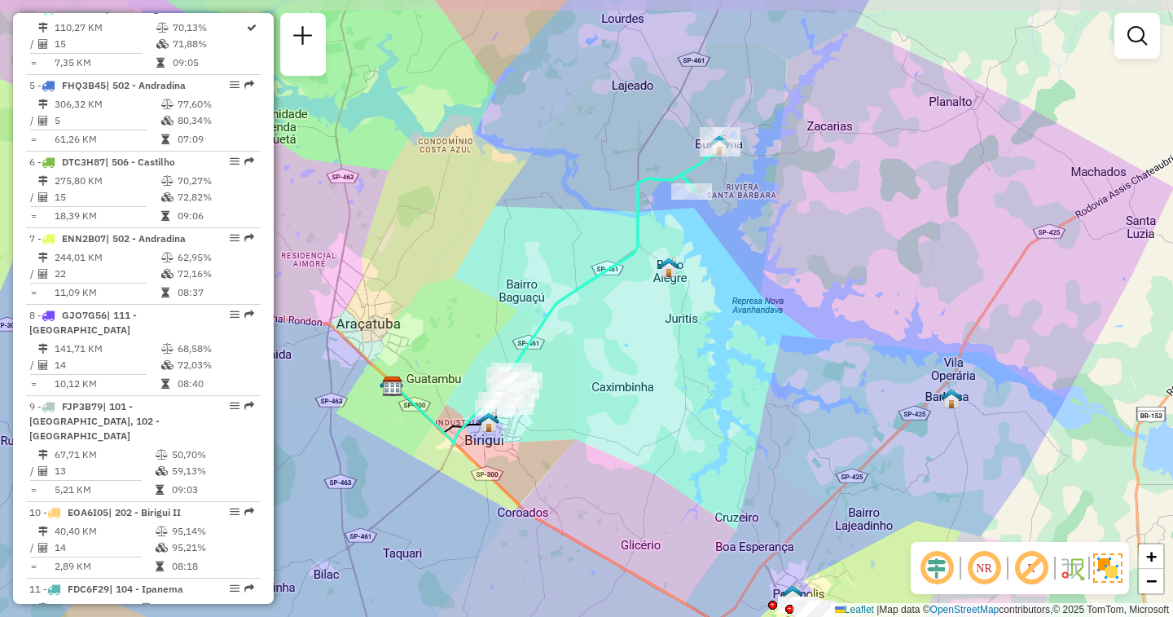
drag, startPoint x: 741, startPoint y: 137, endPoint x: 643, endPoint y: 160, distance: 100.4
click at [643, 160] on div "Janela de atendimento Grade de atendimento Capacidade Transportadoras Veículos …" at bounding box center [586, 308] width 1173 height 617
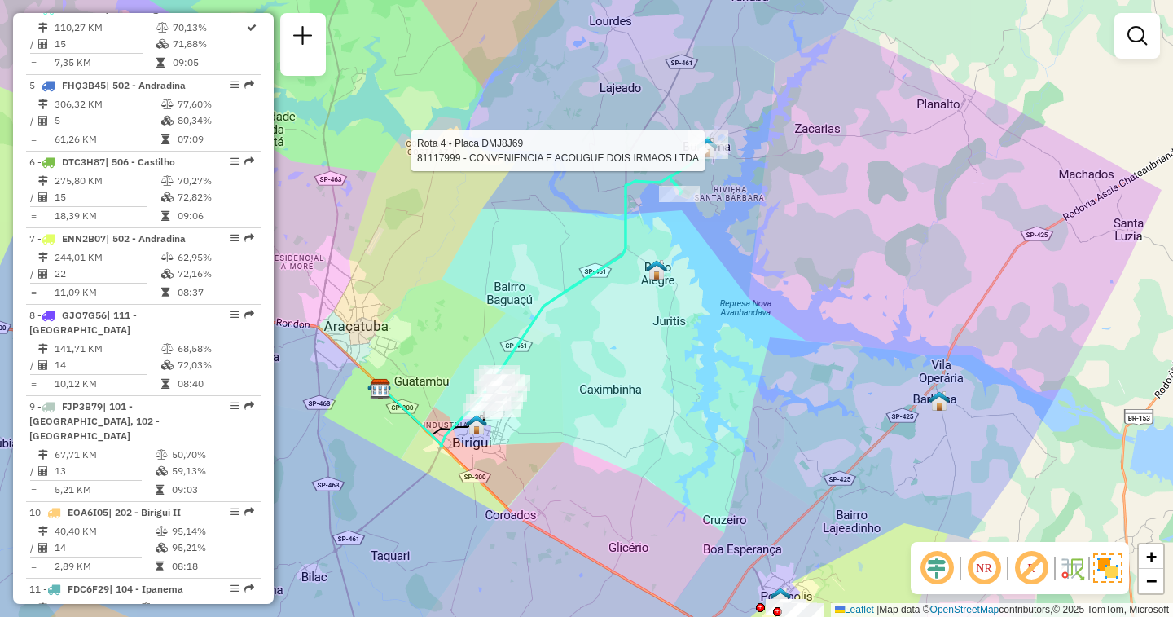
select select "**********"
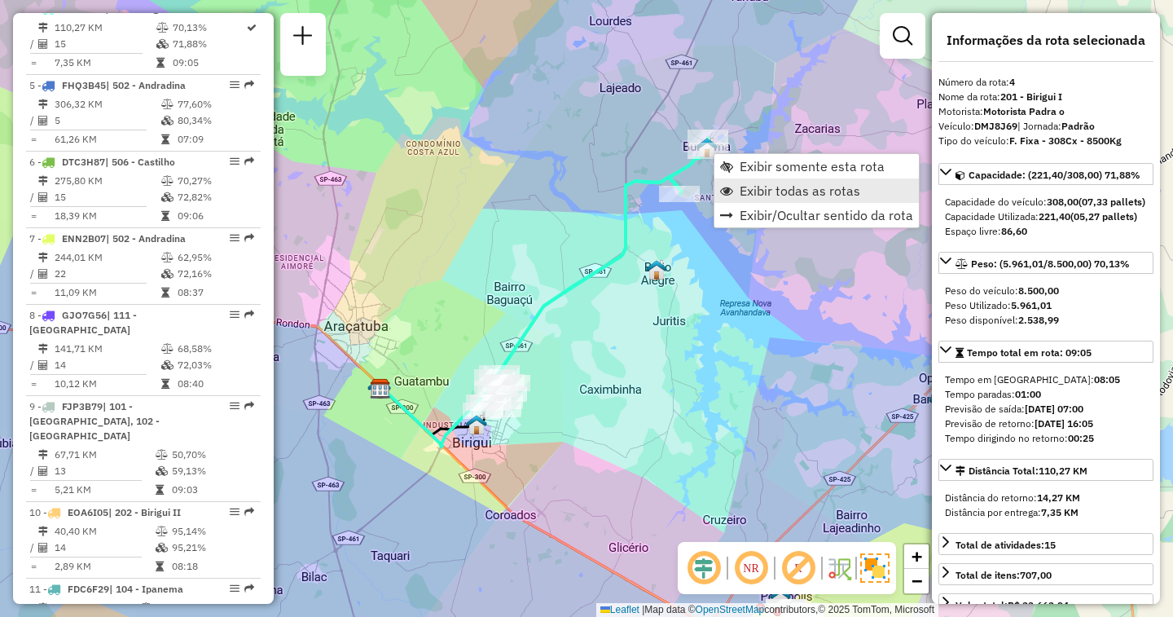
click at [753, 184] on span "Exibir todas as rotas" at bounding box center [800, 190] width 121 height 13
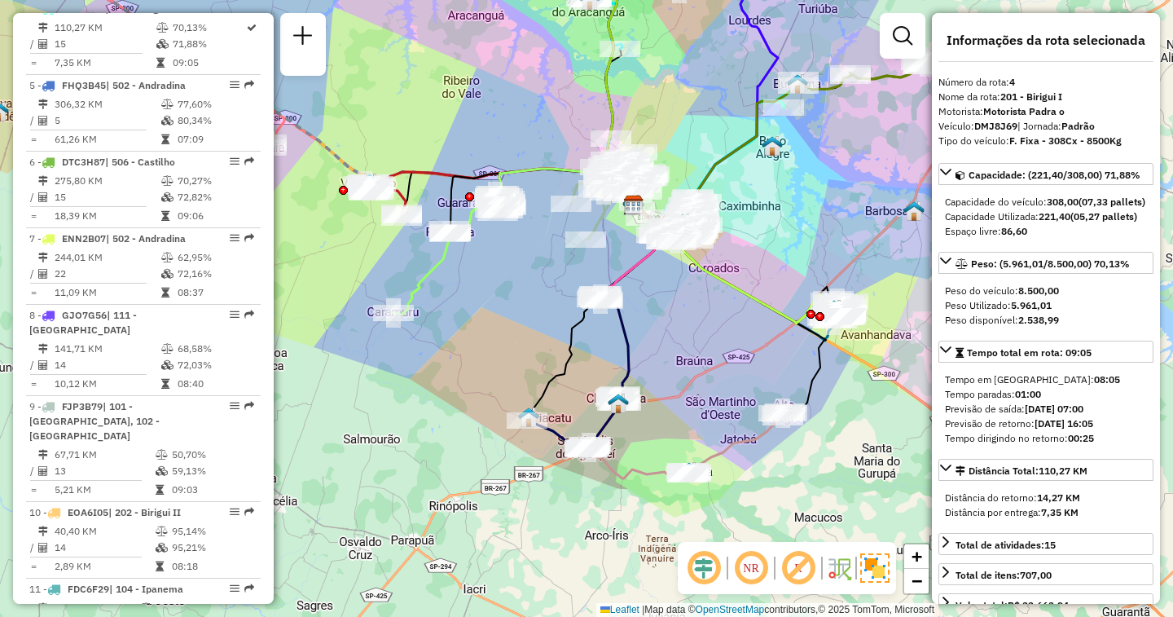
drag, startPoint x: 405, startPoint y: 383, endPoint x: 503, endPoint y: 296, distance: 130.4
click at [503, 296] on div "Janela de atendimento Grade de atendimento Capacidade Transportadoras Veículos …" at bounding box center [586, 308] width 1173 height 617
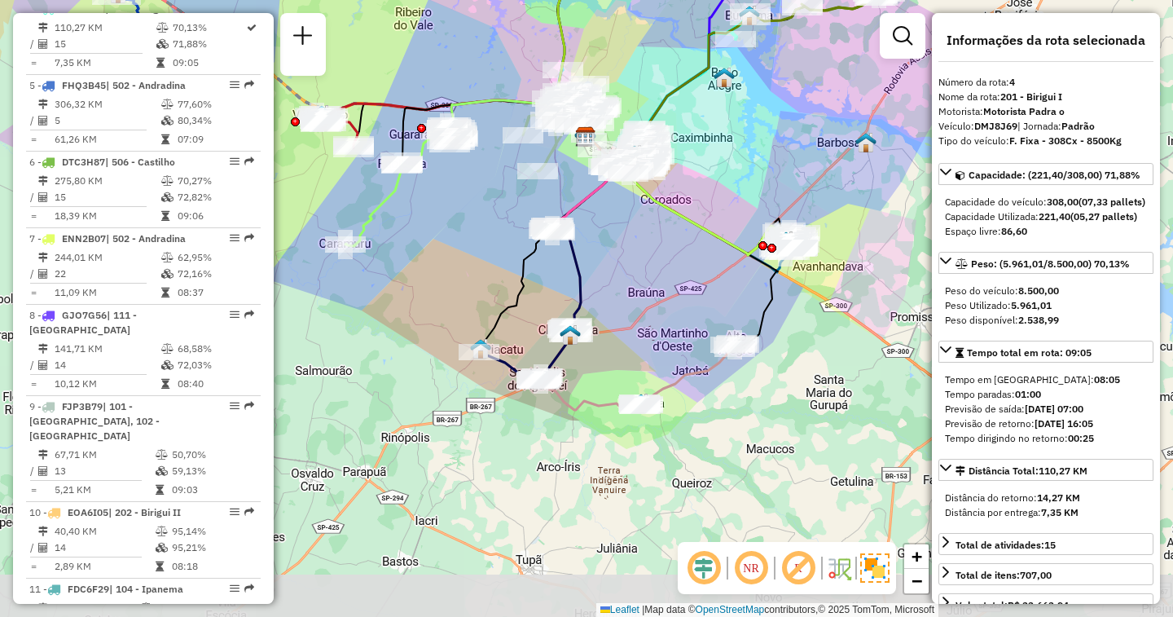
drag, startPoint x: 501, startPoint y: 347, endPoint x: 451, endPoint y: 276, distance: 86.5
click at [451, 276] on div "Janela de atendimento Grade de atendimento Capacidade Transportadoras Veículos …" at bounding box center [586, 308] width 1173 height 617
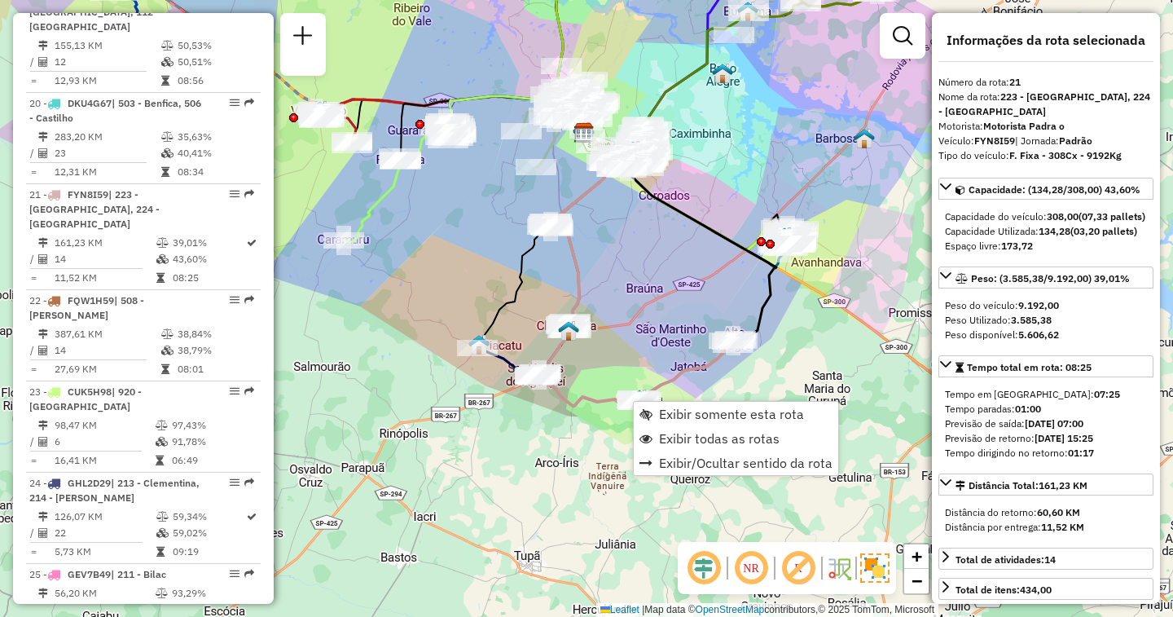
scroll to position [2302, 0]
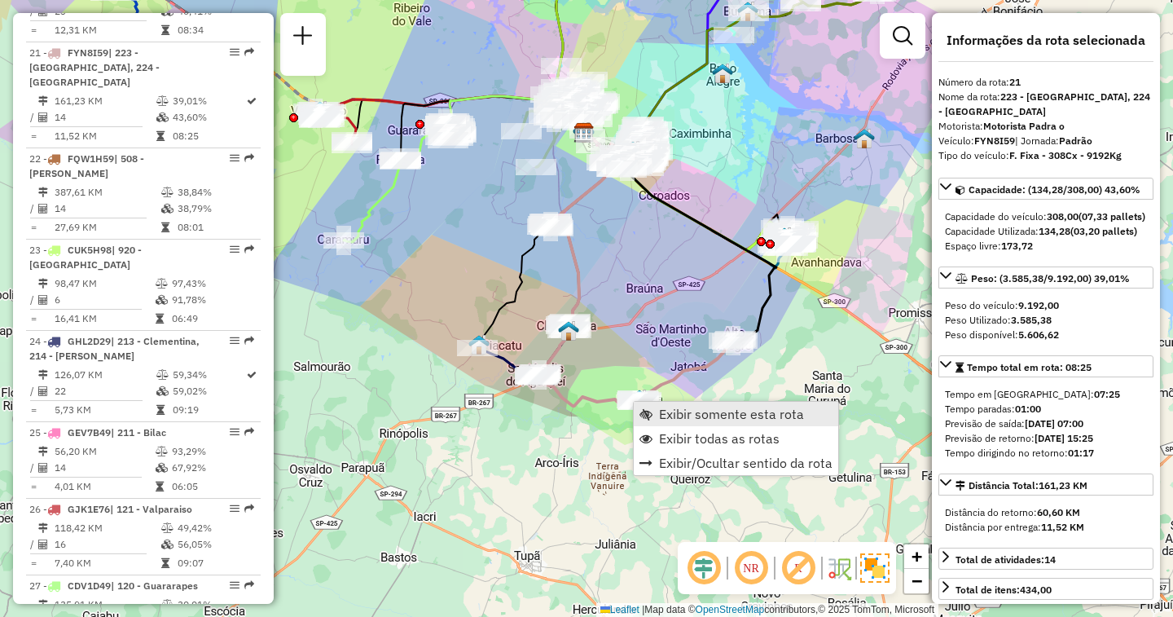
click at [672, 415] on span "Exibir somente esta rota" at bounding box center [731, 413] width 145 height 13
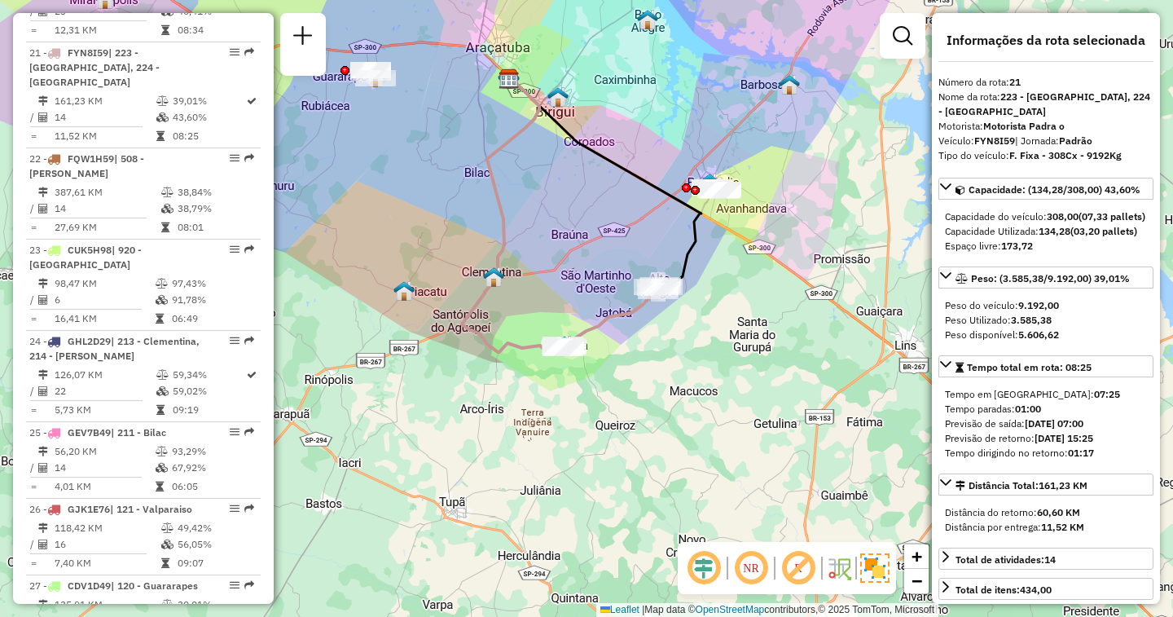
drag, startPoint x: 599, startPoint y: 412, endPoint x: 587, endPoint y: 266, distance: 147.0
click at [587, 266] on div "Janela de atendimento Grade de atendimento Capacidade Transportadoras Veículos …" at bounding box center [586, 308] width 1173 height 617
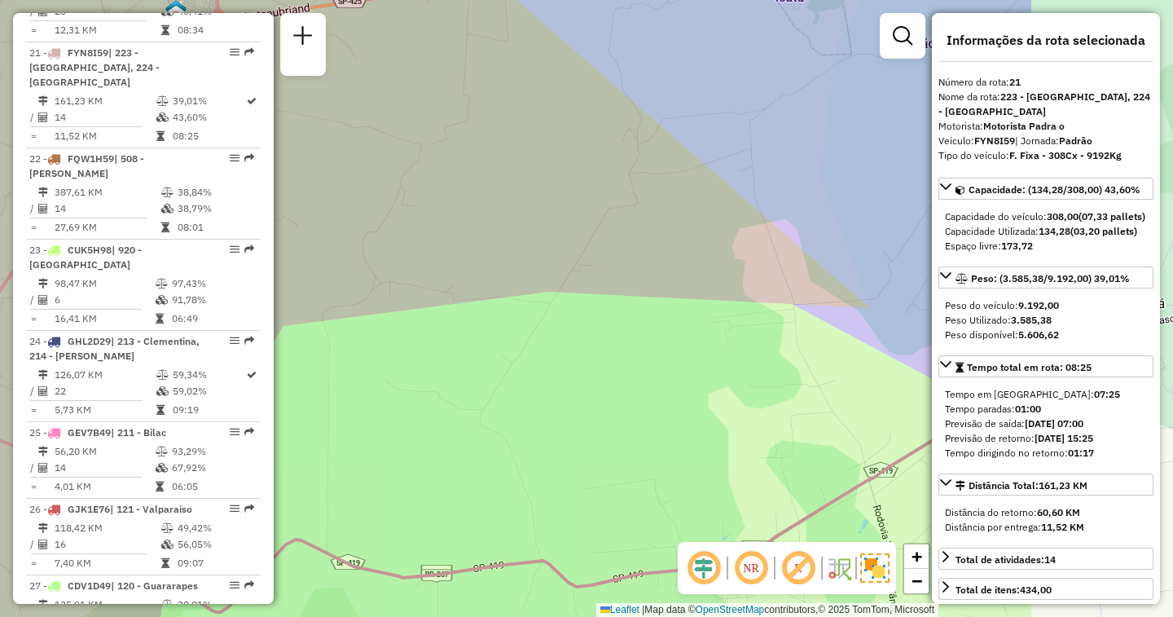
drag, startPoint x: 700, startPoint y: 354, endPoint x: 424, endPoint y: 388, distance: 278.2
click at [424, 388] on div "Janela de atendimento Grade de atendimento Capacidade Transportadoras Veículos …" at bounding box center [586, 308] width 1173 height 617
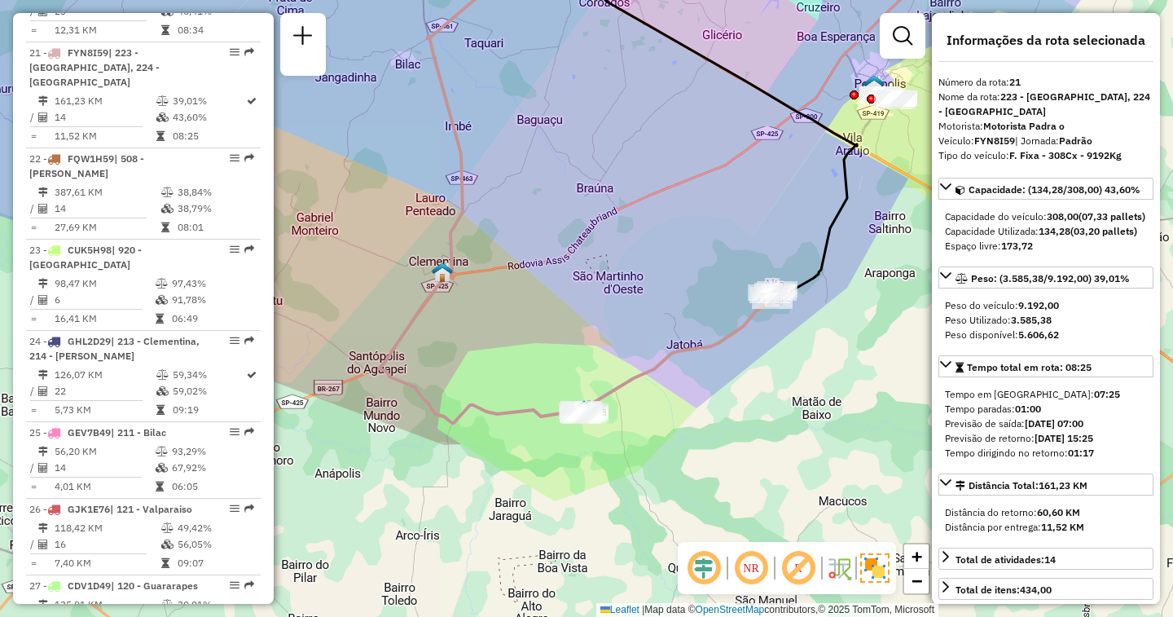
drag, startPoint x: 424, startPoint y: 375, endPoint x: 510, endPoint y: 363, distance: 87.2
click at [510, 363] on div "Janela de atendimento Grade de atendimento Capacidade Transportadoras Veículos …" at bounding box center [586, 308] width 1173 height 617
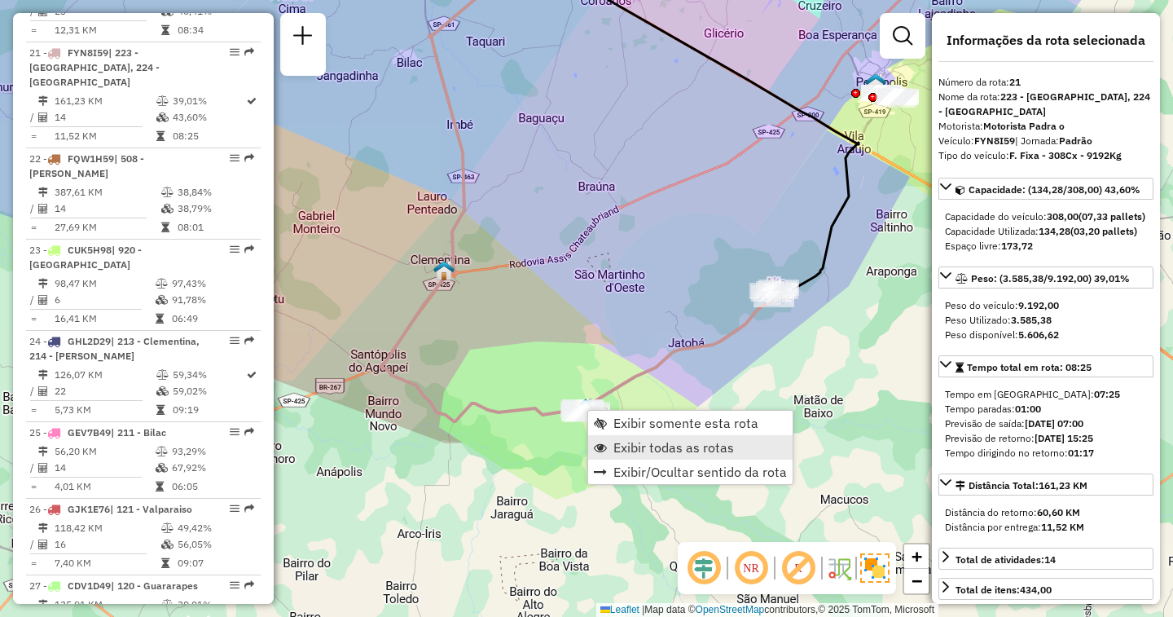
click at [618, 442] on span "Exibir todas as rotas" at bounding box center [673, 447] width 121 height 13
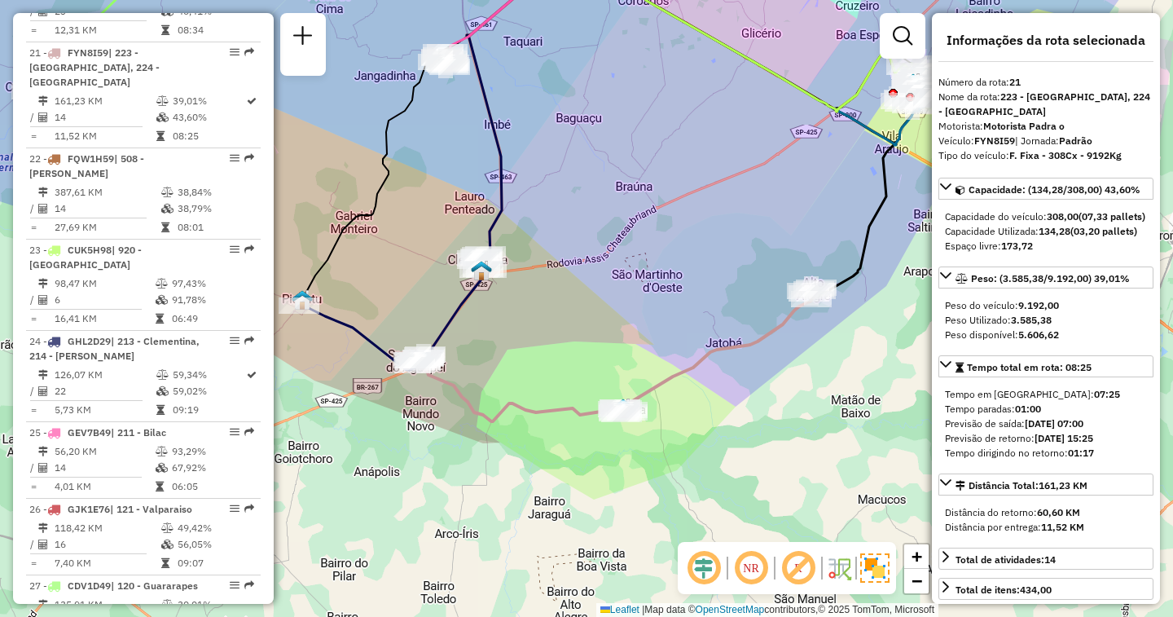
drag, startPoint x: 458, startPoint y: 383, endPoint x: 586, endPoint y: 387, distance: 128.7
click at [586, 387] on div "Janela de atendimento Grade de atendimento Capacidade Transportadoras Veículos …" at bounding box center [586, 308] width 1173 height 617
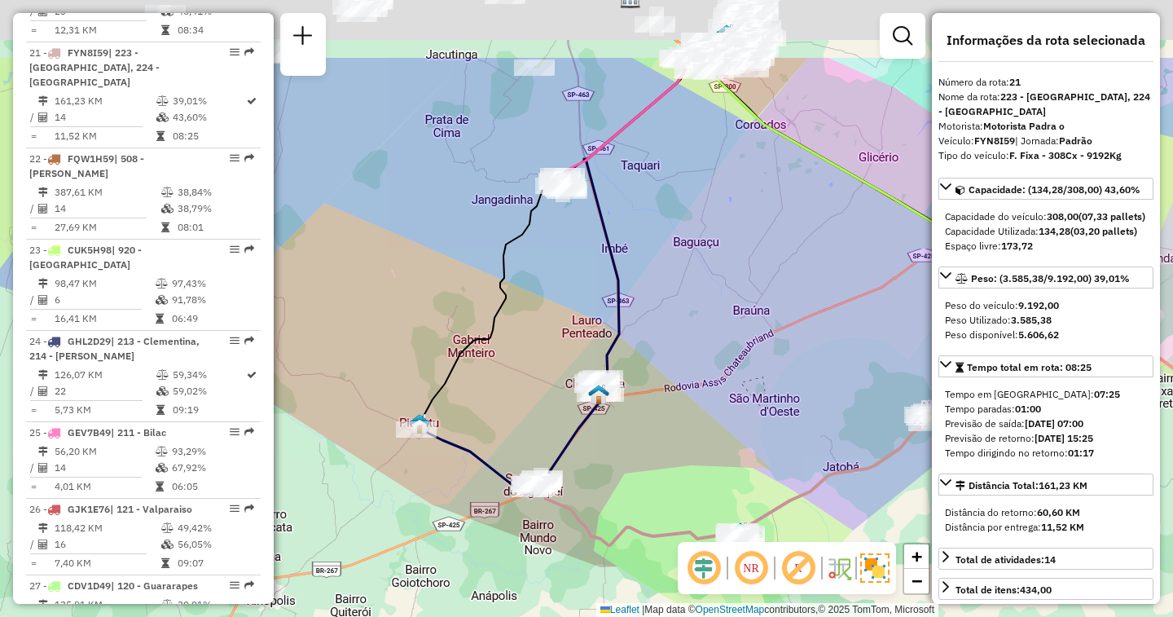
drag, startPoint x: 464, startPoint y: 260, endPoint x: 494, endPoint y: 393, distance: 136.1
click at [494, 393] on div "Janela de atendimento Grade de atendimento Capacidade Transportadoras Veículos …" at bounding box center [586, 308] width 1173 height 617
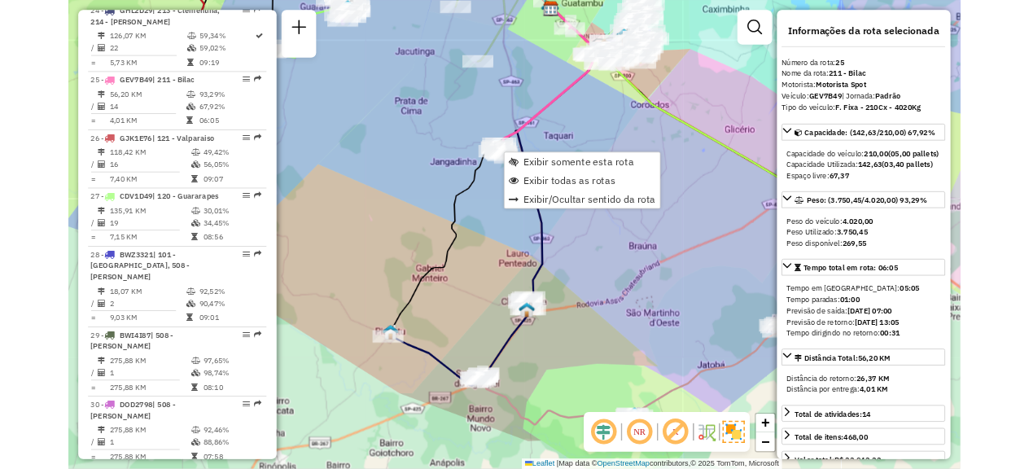
scroll to position [2667, 0]
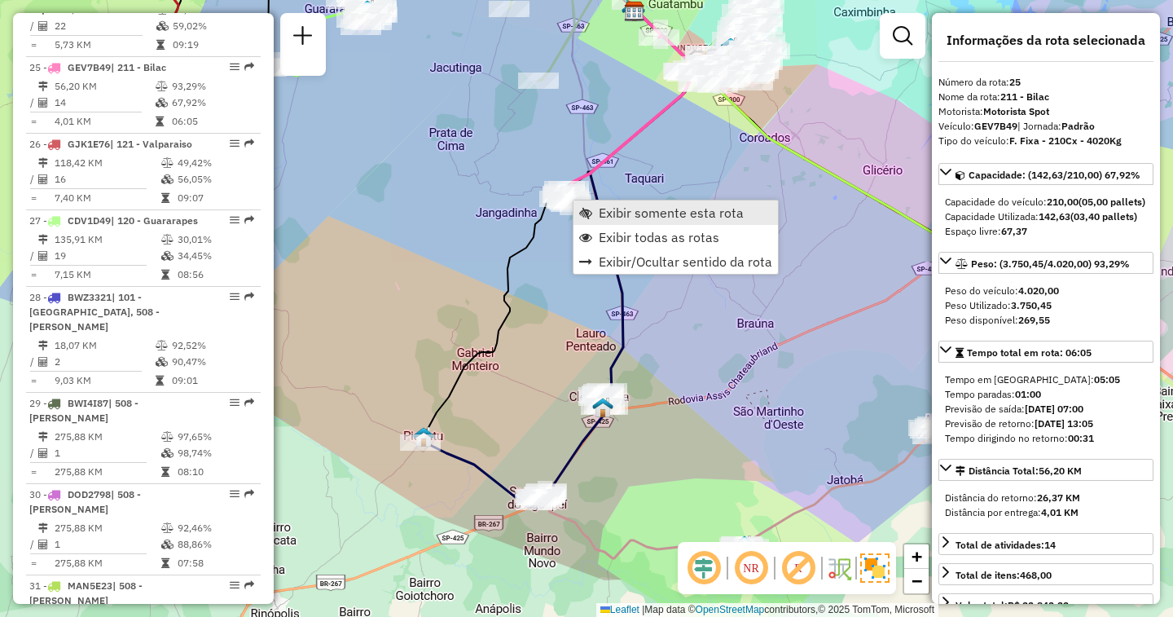
drag, startPoint x: 617, startPoint y: 236, endPoint x: 623, endPoint y: 215, distance: 21.9
click at [623, 215] on ul "Exibir somente esta rota Exibir todas as rotas Exibir/Ocultar sentido da rota" at bounding box center [675, 236] width 204 height 73
click at [623, 215] on span "Exibir somente esta rota" at bounding box center [671, 212] width 145 height 13
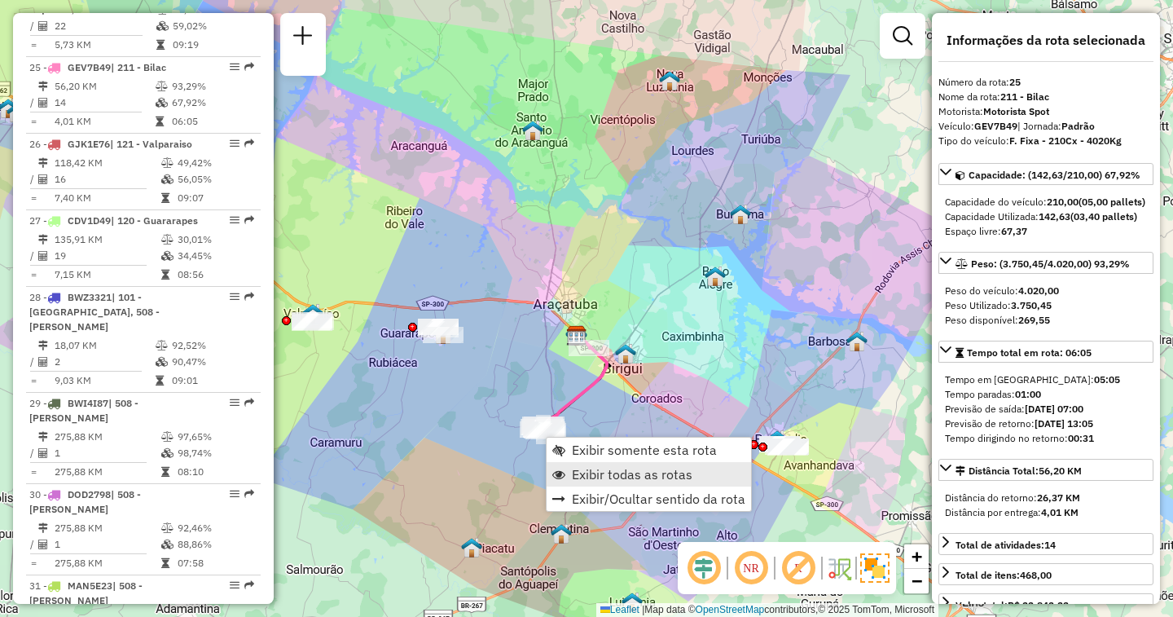
click at [584, 470] on span "Exibir todas as rotas" at bounding box center [632, 473] width 121 height 13
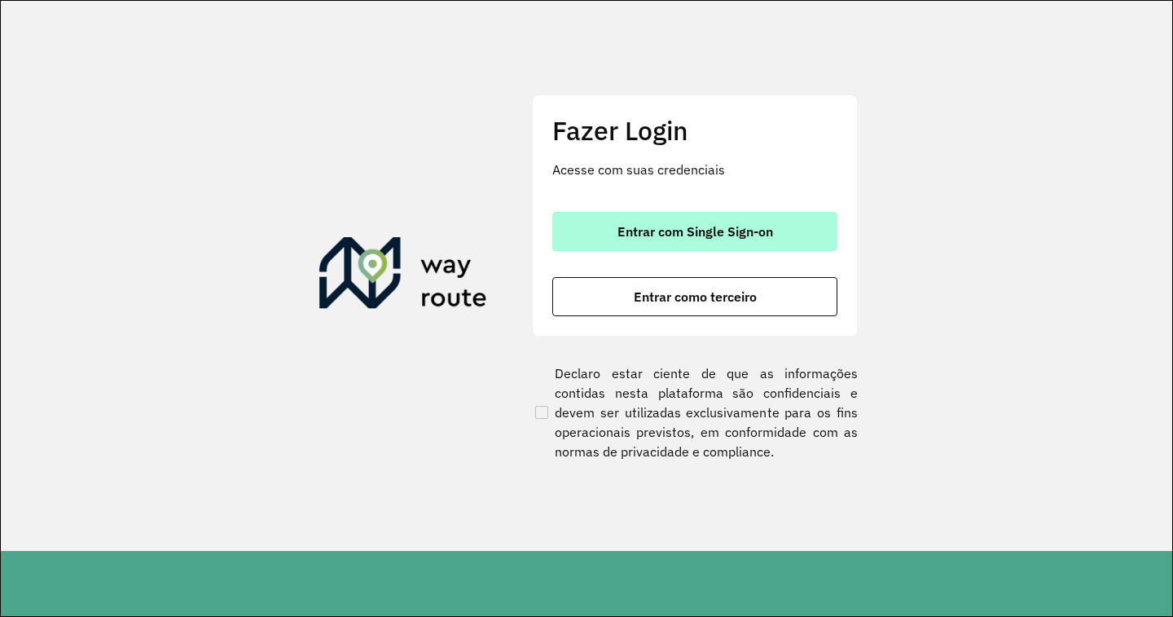
click at [751, 230] on span "Entrar com Single Sign-on" at bounding box center [695, 231] width 156 height 13
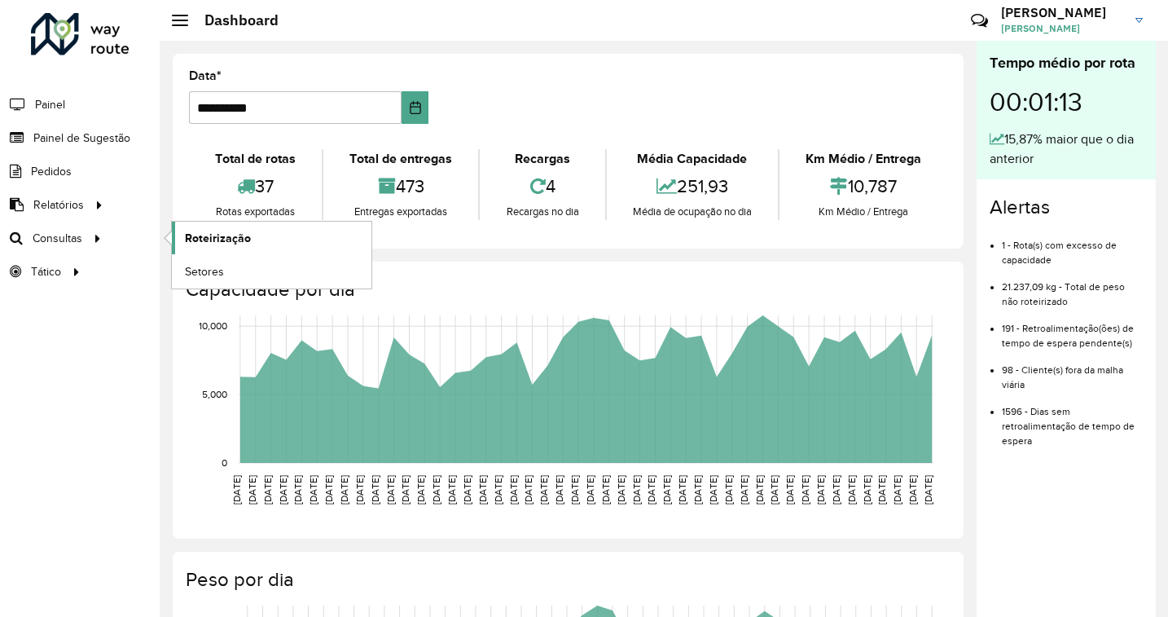
click at [217, 239] on span "Roteirização" at bounding box center [218, 238] width 66 height 17
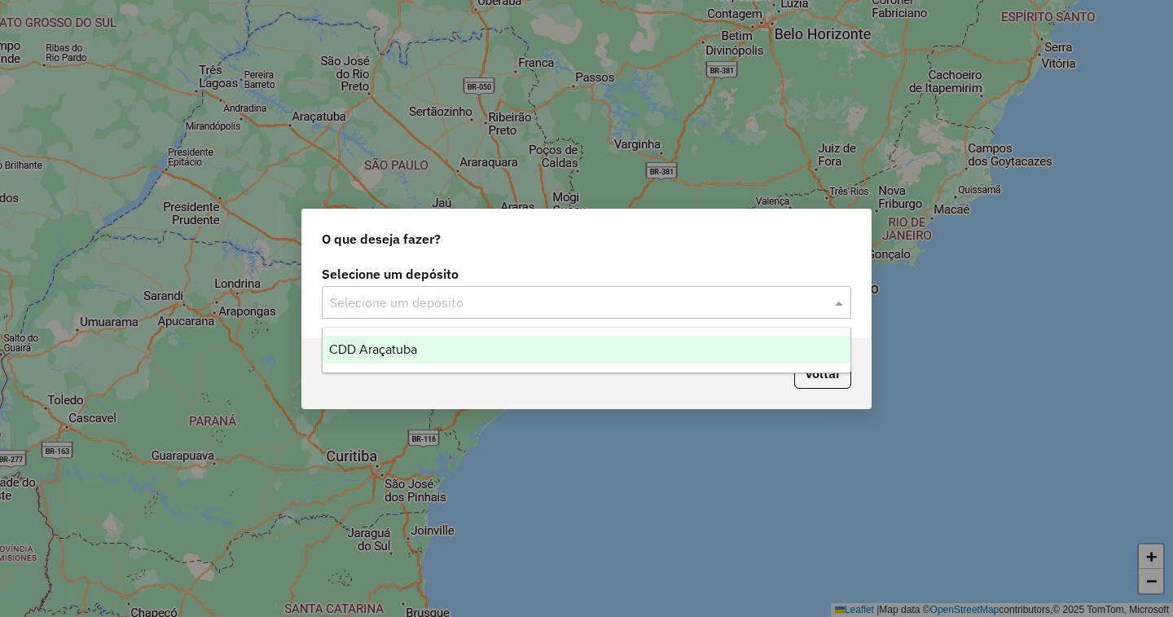
click at [558, 305] on input "text" at bounding box center [570, 303] width 481 height 20
click at [595, 353] on div "CDD Araçatuba" at bounding box center [587, 350] width 528 height 28
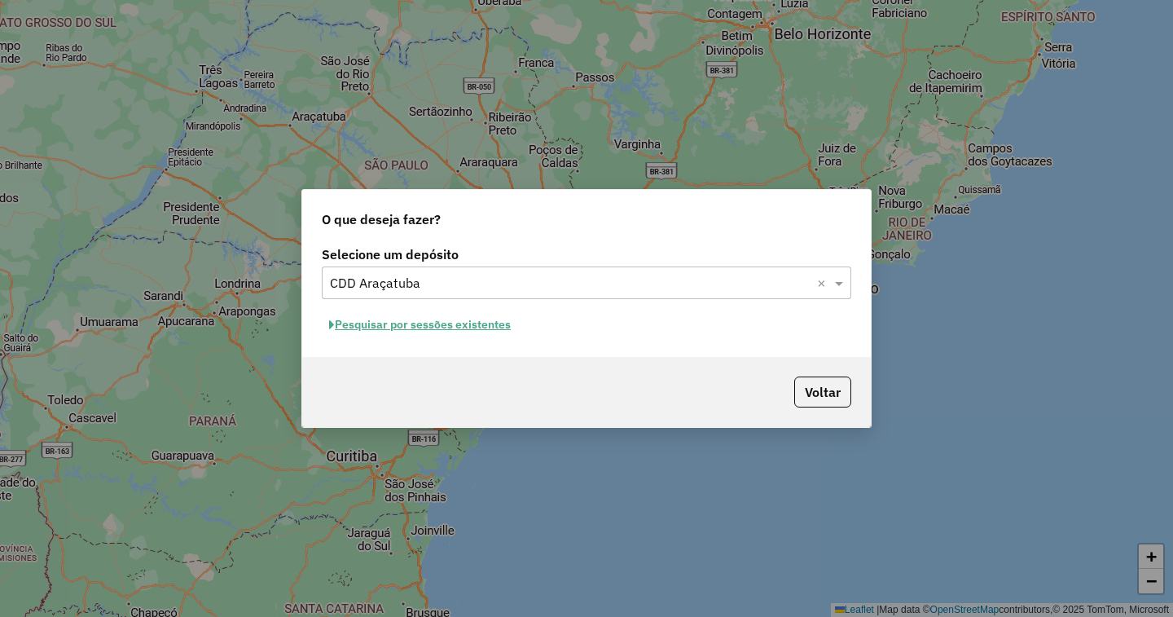
click at [393, 322] on button "Pesquisar por sessões existentes" at bounding box center [420, 324] width 196 height 25
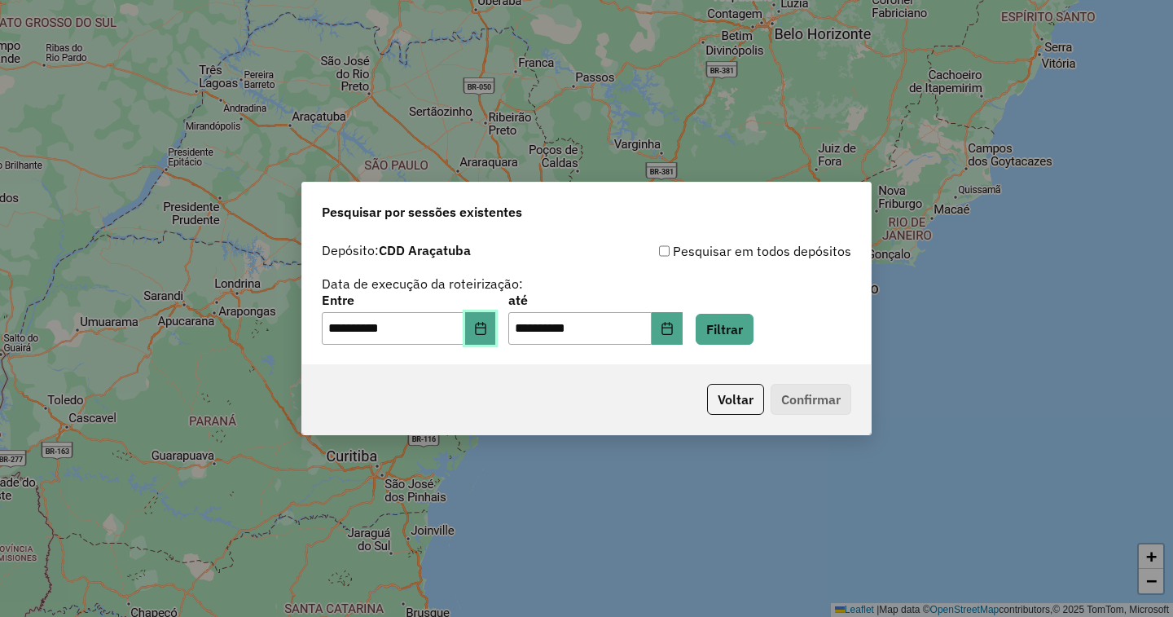
click at [485, 324] on icon "Choose Date" at bounding box center [480, 328] width 11 height 13
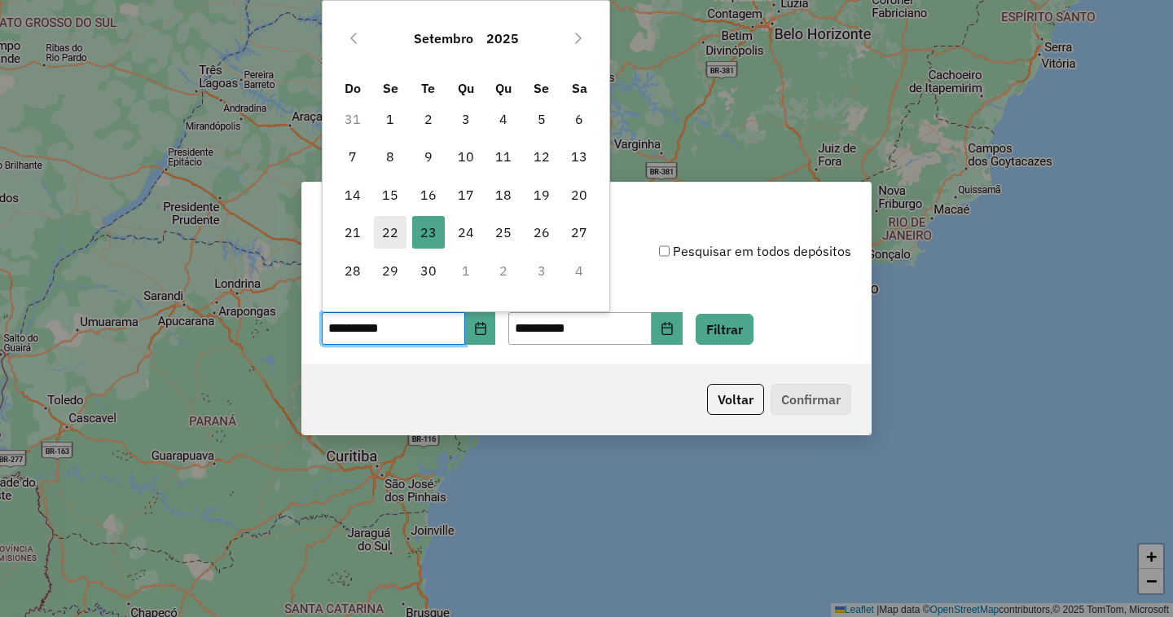
click at [388, 229] on span "22" at bounding box center [390, 232] width 33 height 33
type input "**********"
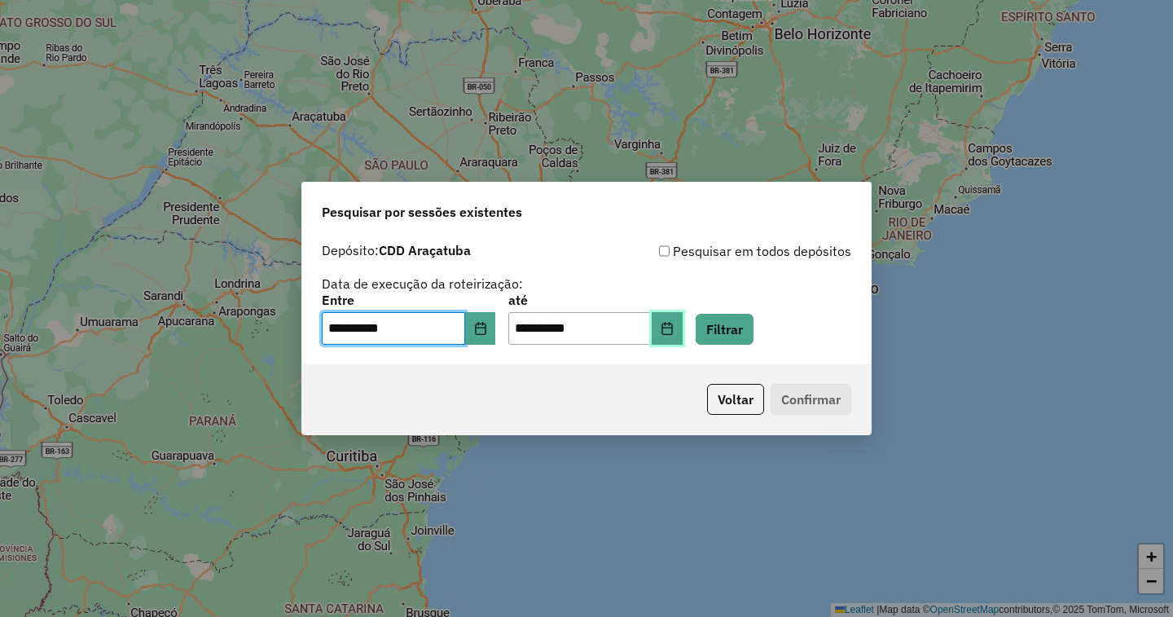
click at [674, 330] on icon "Choose Date" at bounding box center [667, 328] width 13 height 13
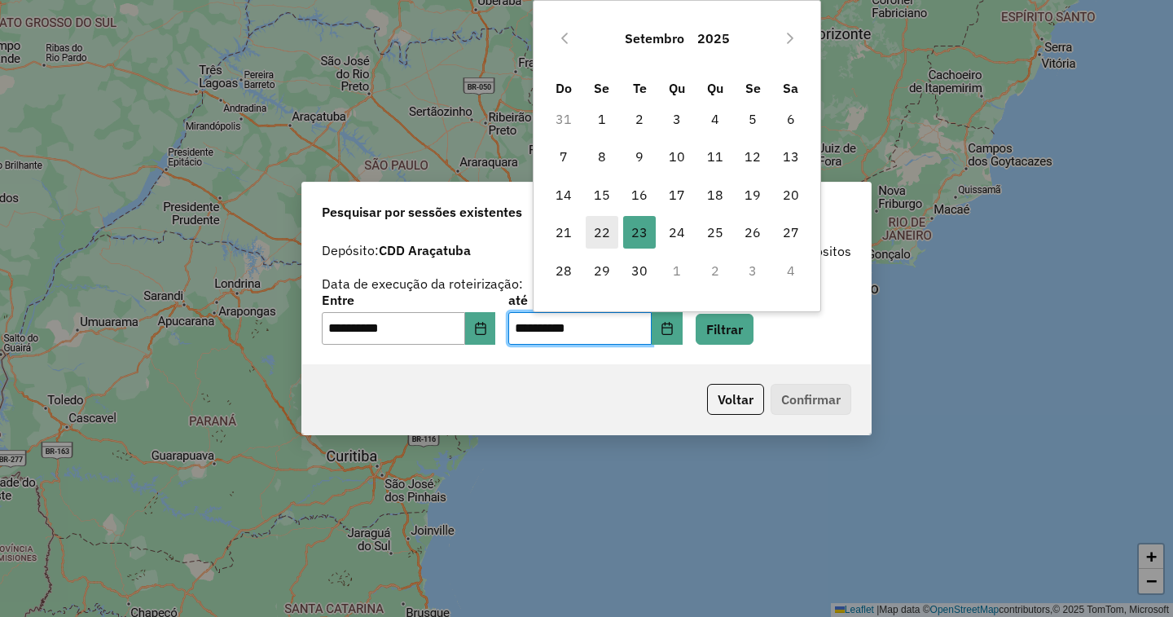
click at [603, 240] on span "22" at bounding box center [602, 232] width 33 height 33
type input "**********"
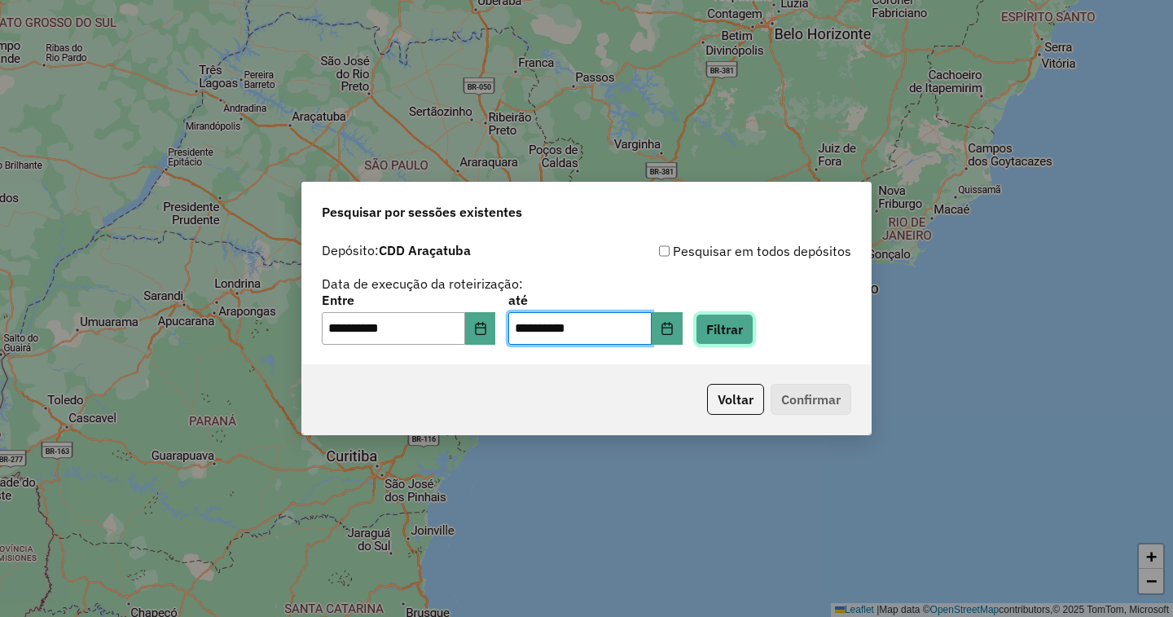
click at [753, 324] on button "Filtrar" at bounding box center [725, 329] width 58 height 31
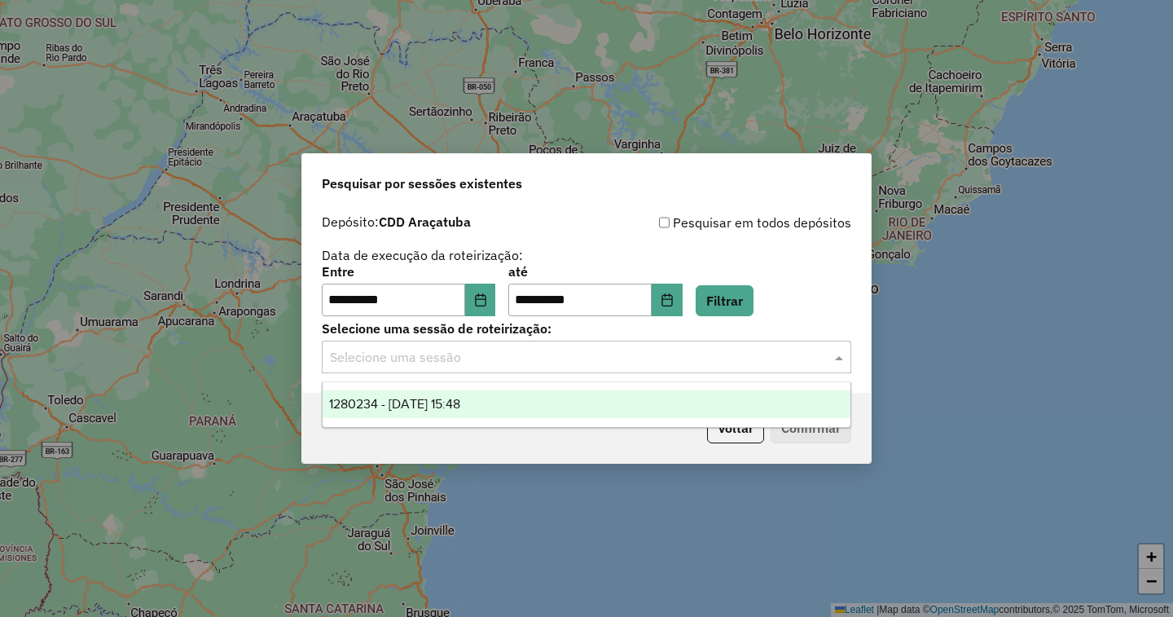
click at [429, 359] on input "text" at bounding box center [570, 358] width 481 height 20
click at [399, 405] on span "1280234 - 22/09/2025 15:48" at bounding box center [394, 404] width 131 height 14
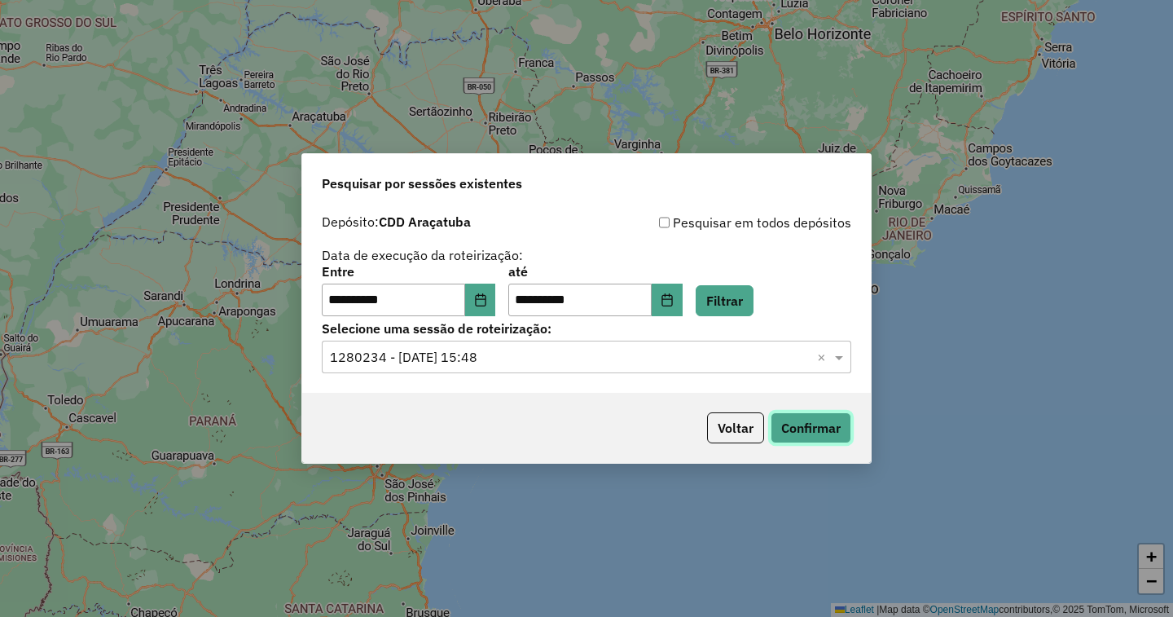
click at [818, 428] on button "Confirmar" at bounding box center [810, 427] width 81 height 31
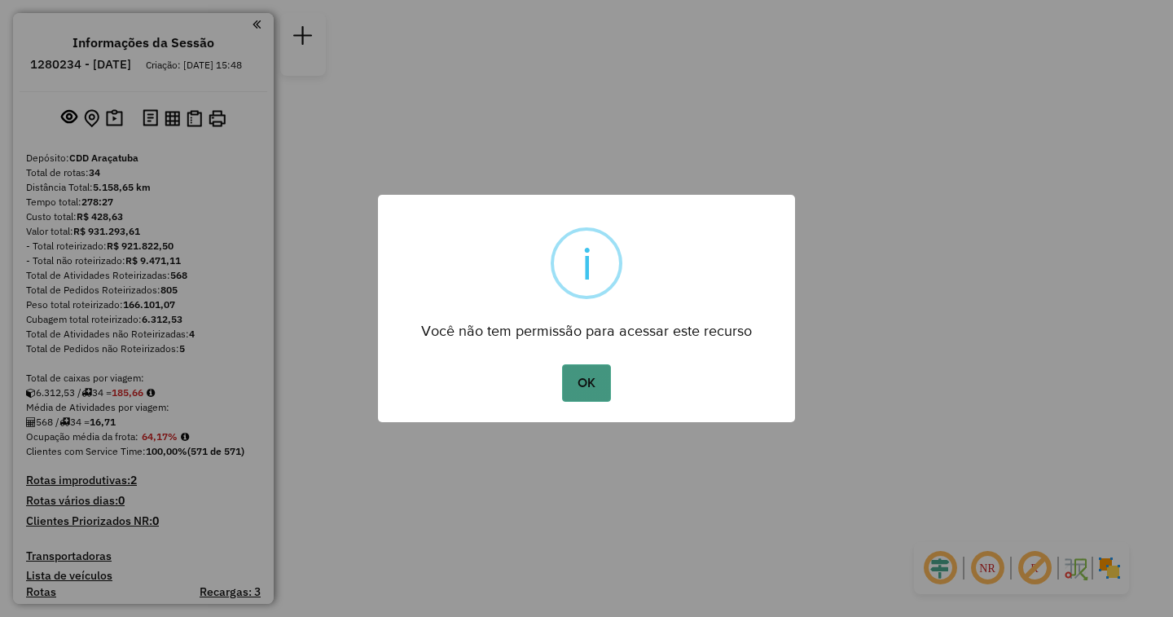
click at [582, 380] on button "OK" at bounding box center [586, 382] width 48 height 37
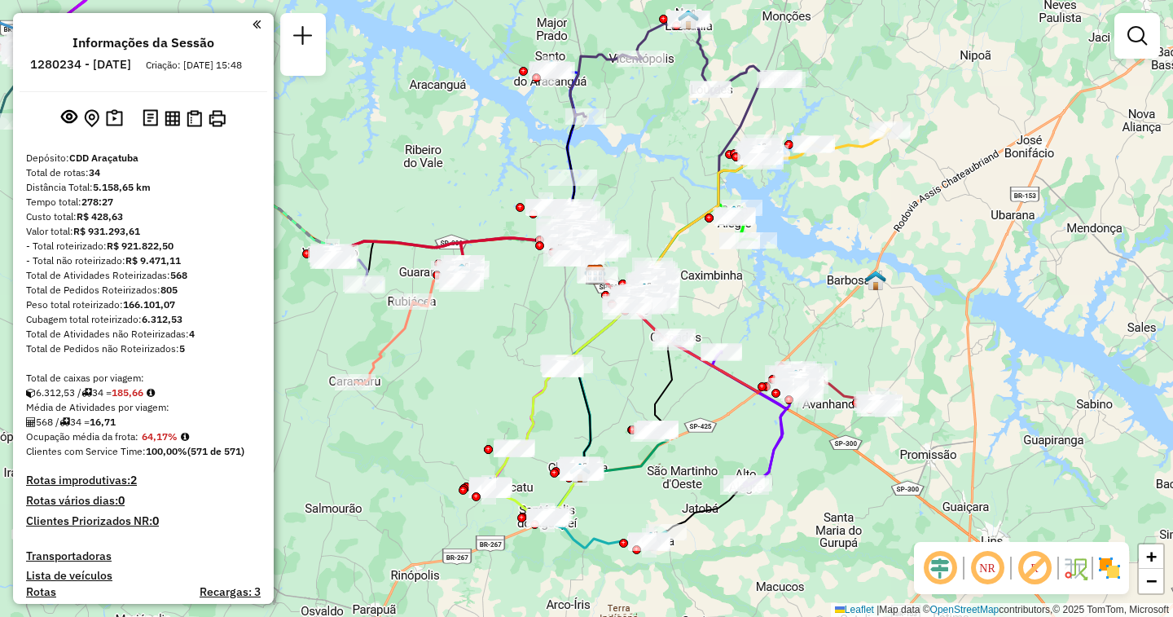
drag, startPoint x: 456, startPoint y: 461, endPoint x: 476, endPoint y: 394, distance: 69.8
click at [476, 394] on div "Janela de atendimento Grade de atendimento Capacidade Transportadoras Veículos …" at bounding box center [586, 308] width 1173 height 617
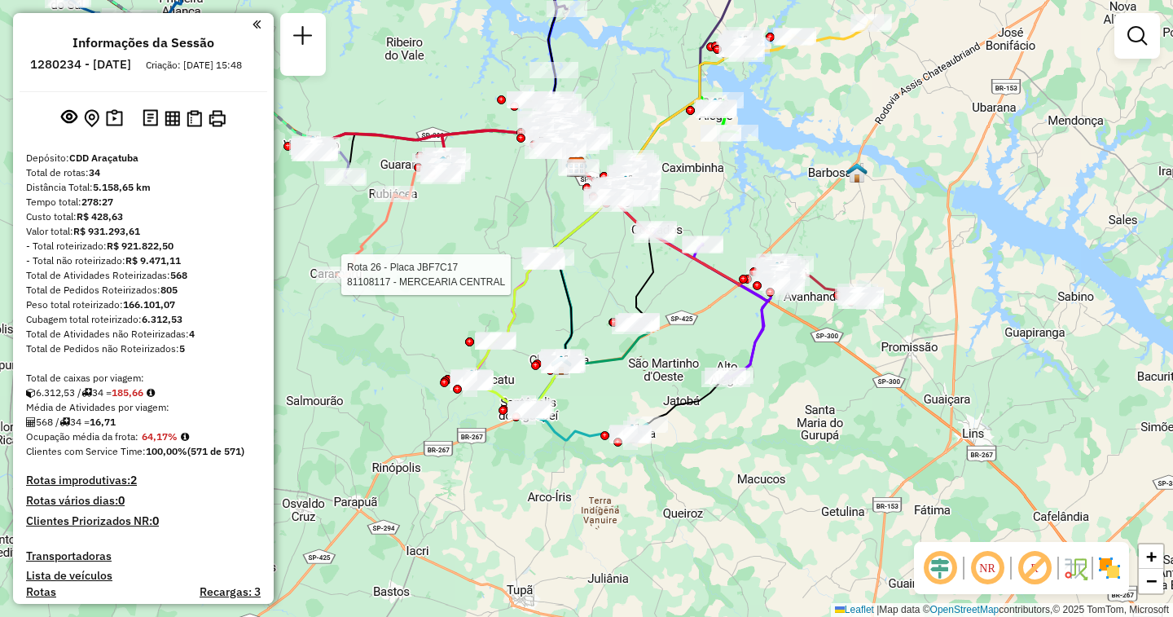
select select "**********"
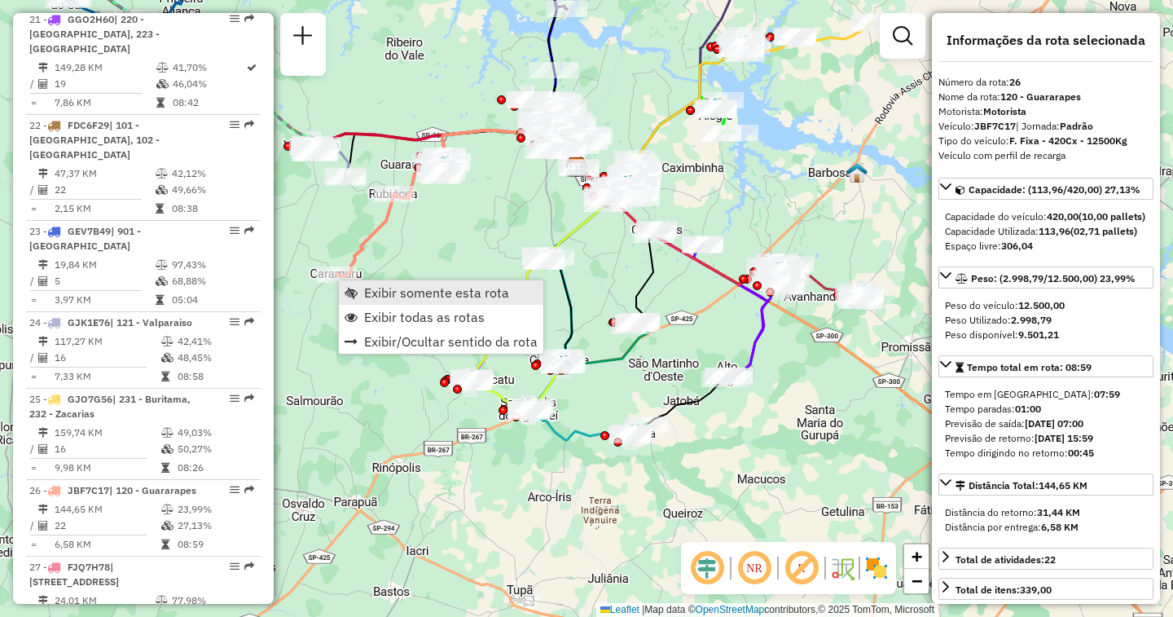
scroll to position [2904, 0]
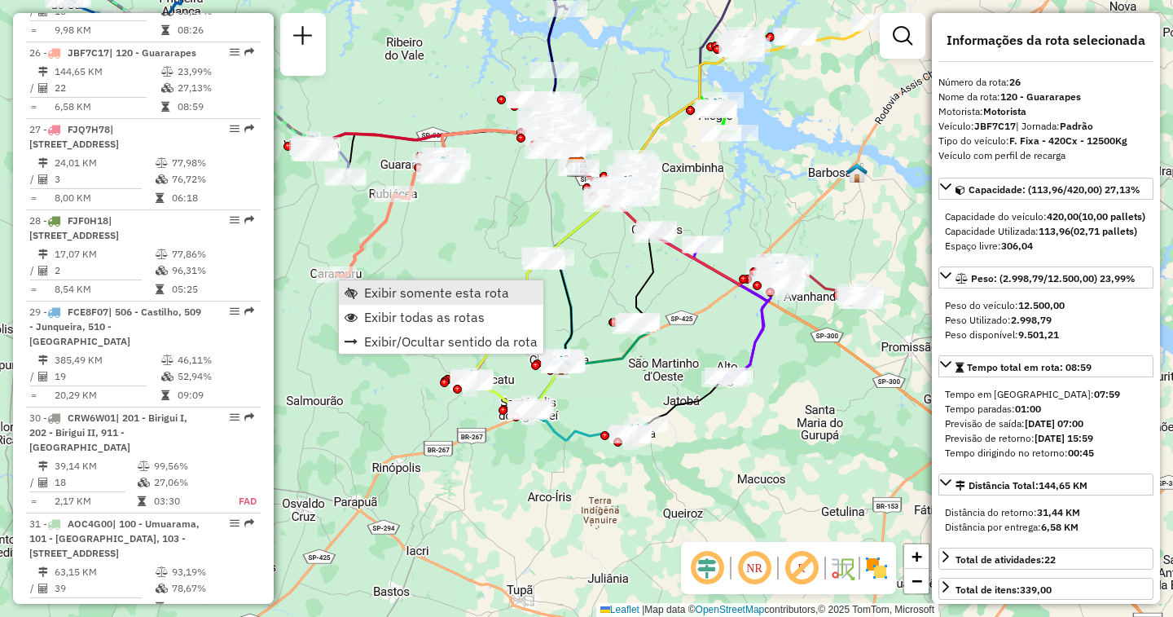
click at [375, 292] on span "Exibir somente esta rota" at bounding box center [436, 292] width 145 height 13
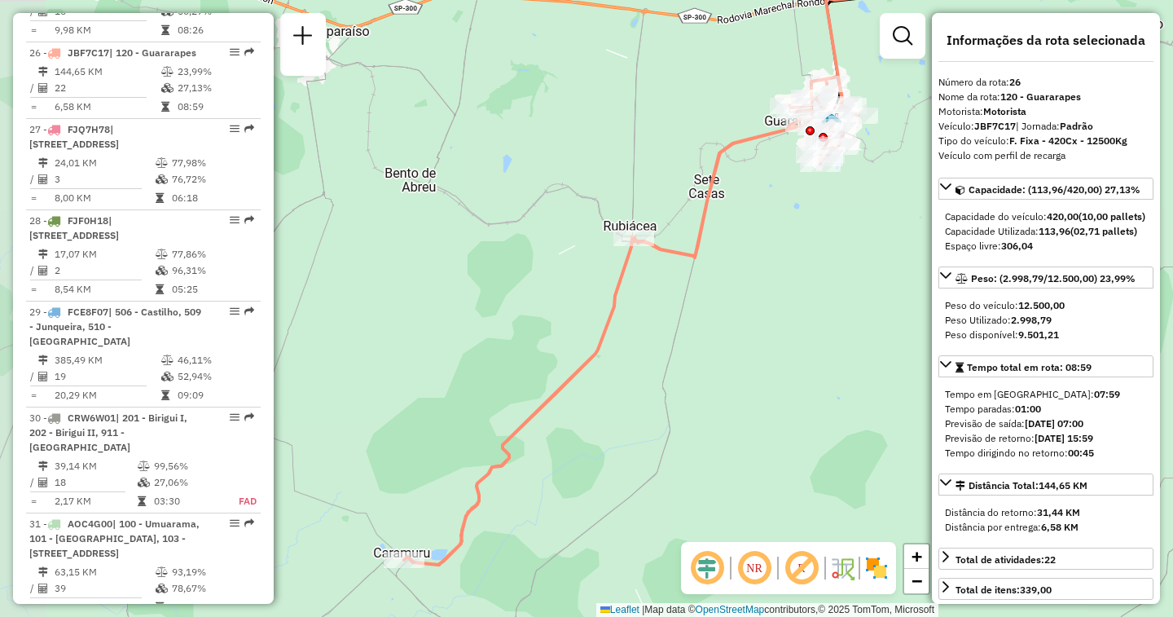
drag, startPoint x: 383, startPoint y: 369, endPoint x: 684, endPoint y: 326, distance: 304.4
click at [684, 326] on div "Janela de atendimento Grade de atendimento Capacidade Transportadoras Veículos …" at bounding box center [586, 308] width 1173 height 617
